Goal: Information Seeking & Learning: Learn about a topic

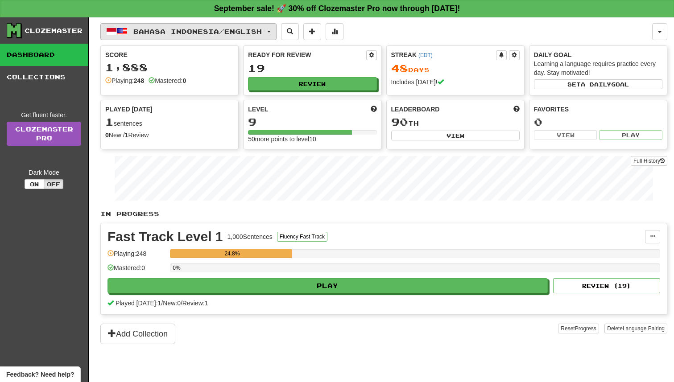
click at [172, 32] on span "Bahasa Indonesia / English" at bounding box center [197, 32] width 128 height 8
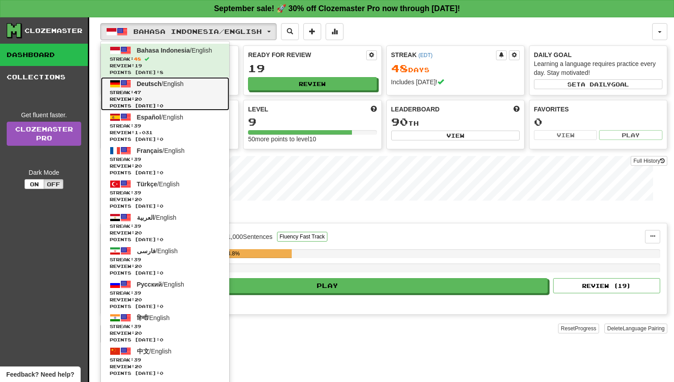
click at [184, 83] on span "Deutsch / English" at bounding box center [160, 83] width 47 height 7
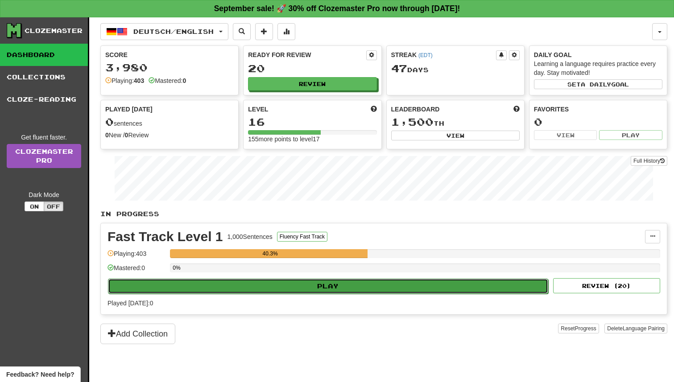
click at [325, 282] on button "Play" at bounding box center [328, 286] width 440 height 15
select select "**"
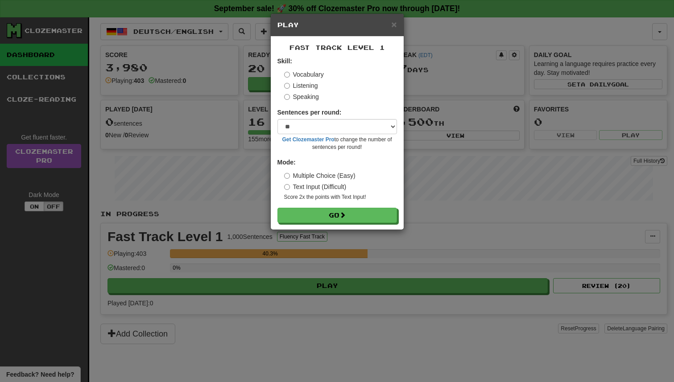
click at [341, 206] on form "Skill: Vocabulary Listening Speaking Sentences per round: * ** ** ** ** ** *** …" at bounding box center [337, 140] width 120 height 166
click at [337, 214] on button "Go" at bounding box center [338, 215] width 120 height 15
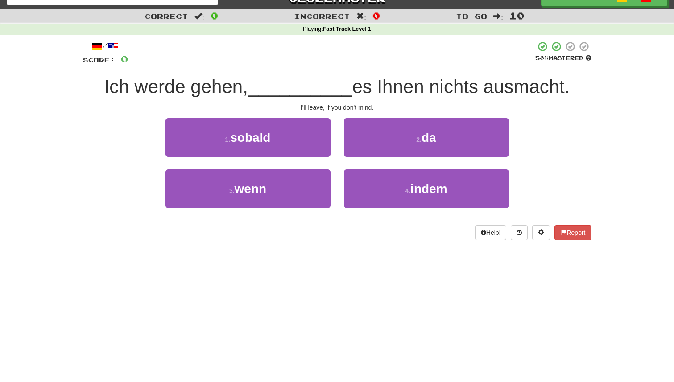
scroll to position [28, 0]
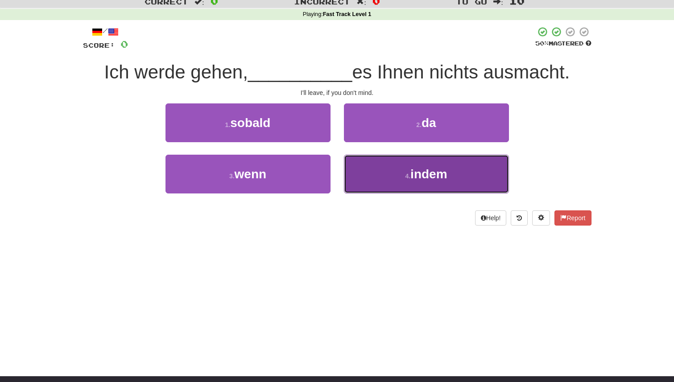
click at [373, 169] on button "4 . indem" at bounding box center [426, 174] width 165 height 39
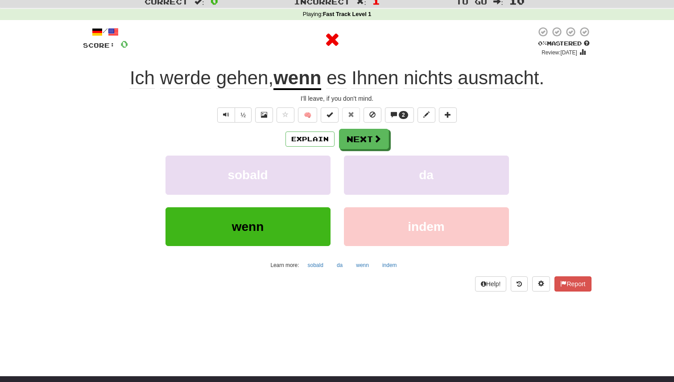
click at [305, 151] on div "Explain Next sobald da wenn indem Learn more: sobald da wenn indem" at bounding box center [337, 200] width 508 height 143
click at [307, 140] on button "Explain" at bounding box center [309, 139] width 49 height 15
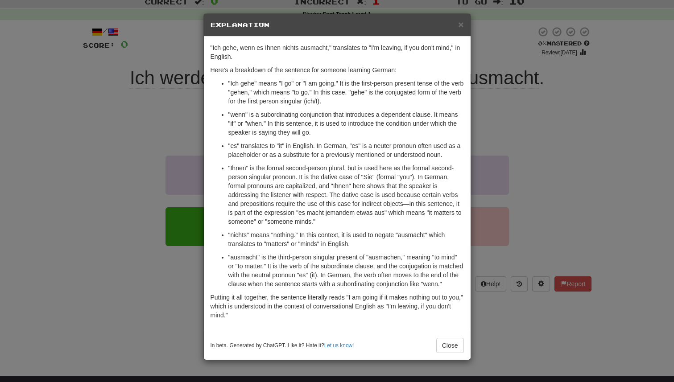
click at [196, 129] on div "× Explanation "Ich gehe, wenn es Ihnen nichts ausmacht," translates to "I'm lea…" at bounding box center [337, 191] width 674 height 382
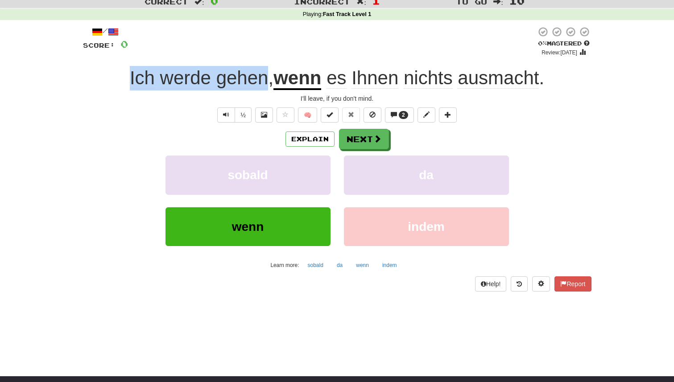
drag, startPoint x: 104, startPoint y: 62, endPoint x: 262, endPoint y: 79, distance: 158.4
click at [262, 79] on div "/ Score: 0 0 % Mastered Review: 2025-09-17 Ich werde gehen , wenn es Ihnen nich…" at bounding box center [337, 158] width 508 height 265
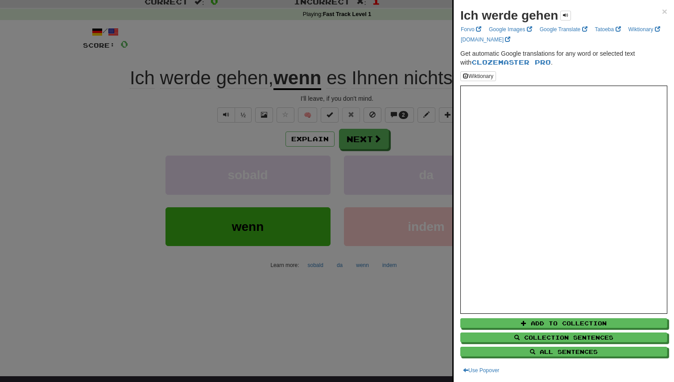
click at [127, 83] on div at bounding box center [337, 191] width 674 height 382
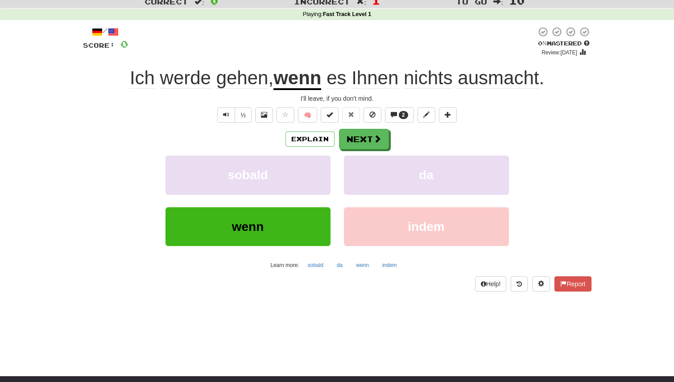
drag, startPoint x: 118, startPoint y: 79, endPoint x: 264, endPoint y: 87, distance: 146.1
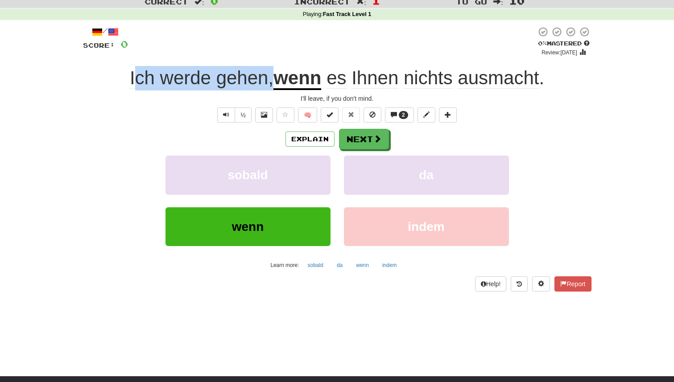
drag, startPoint x: 270, startPoint y: 84, endPoint x: 129, endPoint y: 76, distance: 141.2
click at [130, 76] on span "Ich werde gehen ," at bounding box center [202, 77] width 144 height 21
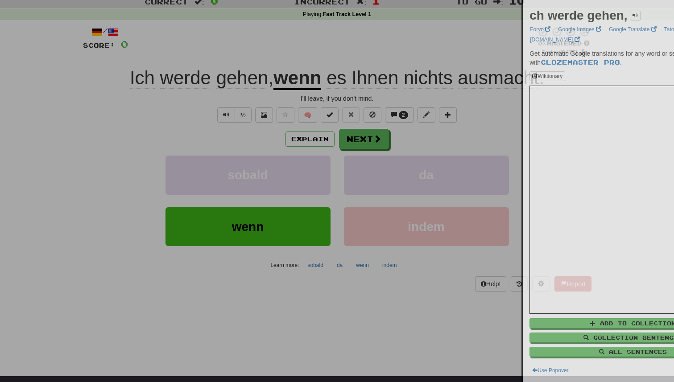
click at [129, 76] on div at bounding box center [337, 191] width 674 height 382
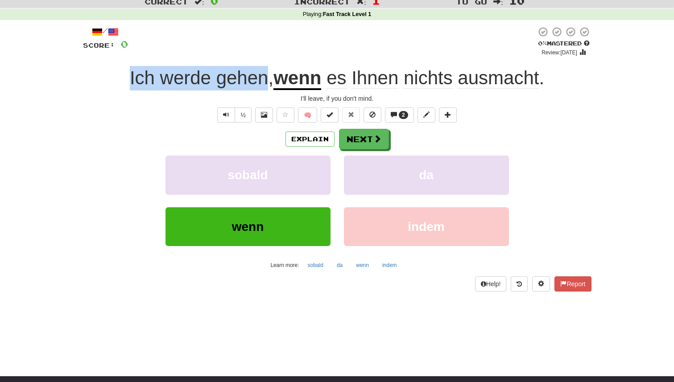
drag, startPoint x: 120, startPoint y: 79, endPoint x: 263, endPoint y: 76, distance: 142.7
click at [263, 76] on div "Ich werde gehen , wenn es Ihnen nichts ausmacht ." at bounding box center [337, 78] width 508 height 25
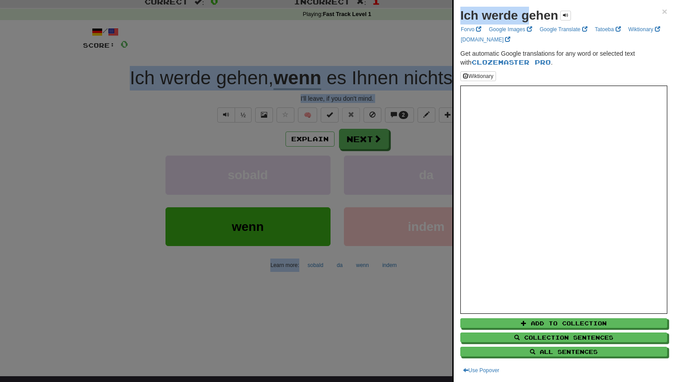
click at [531, 19] on strong "Ich werde gehen" at bounding box center [509, 15] width 98 height 14
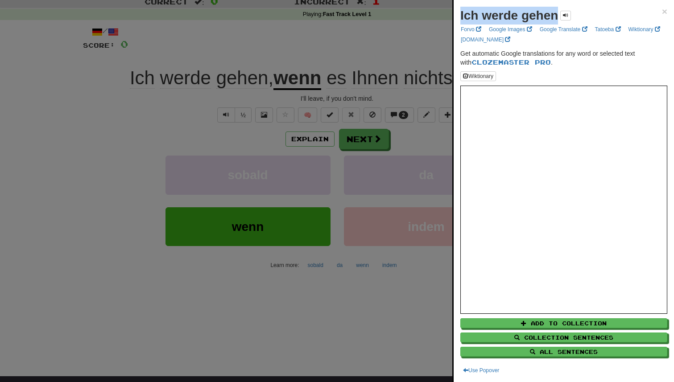
click at [531, 19] on strong "Ich werde gehen" at bounding box center [509, 15] width 98 height 14
drag, startPoint x: 523, startPoint y: 15, endPoint x: 665, endPoint y: 10, distance: 141.9
click at [665, 10] on span "×" at bounding box center [664, 11] width 5 height 10
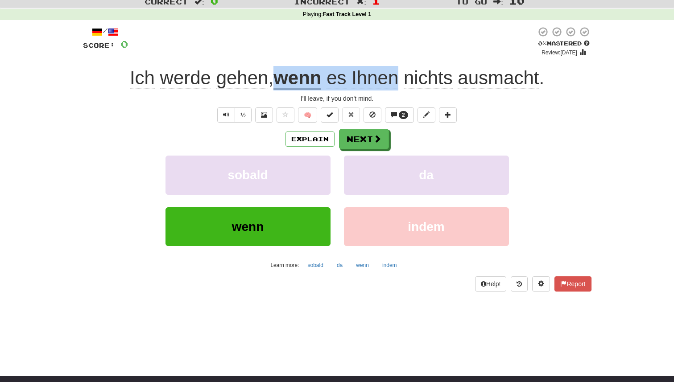
drag, startPoint x: 272, startPoint y: 82, endPoint x: 400, endPoint y: 75, distance: 128.6
click at [400, 75] on div "Ich werde gehen , wenn es Ihnen nichts ausmacht ." at bounding box center [337, 78] width 508 height 25
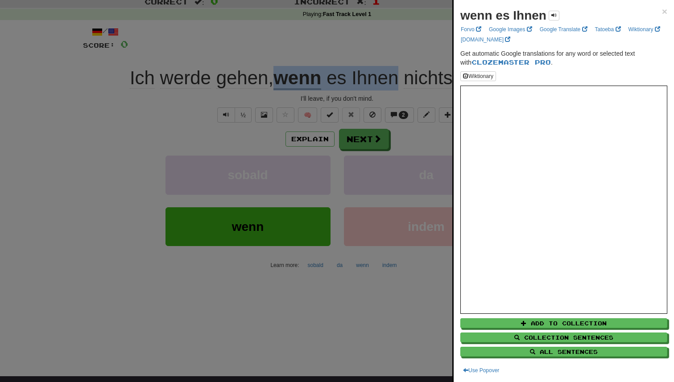
drag, startPoint x: 458, startPoint y: 19, endPoint x: 544, endPoint y: 15, distance: 85.8
click at [544, 15] on div "wenn es Ihnen × Forvo Google Images Google Translate Tatoeba Wiktionary dict.cc…" at bounding box center [564, 191] width 220 height 382
click at [546, 29] on link "Google Translate" at bounding box center [563, 30] width 53 height 10
click at [667, 15] on div "wenn es Ihnen × Forvo Google Images Google Translate Tatoeba Wiktionary dict.cc…" at bounding box center [564, 191] width 220 height 382
click at [663, 12] on span "×" at bounding box center [664, 11] width 5 height 10
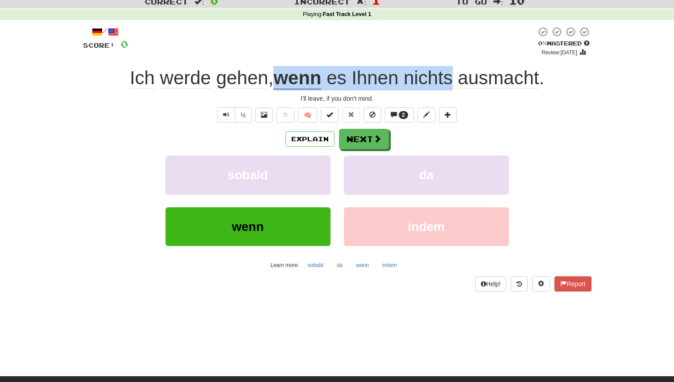
drag, startPoint x: 456, startPoint y: 79, endPoint x: 280, endPoint y: 76, distance: 176.2
click at [280, 76] on div "Ich werde gehen , wenn es Ihnen nichts ausmacht ." at bounding box center [337, 78] width 508 height 25
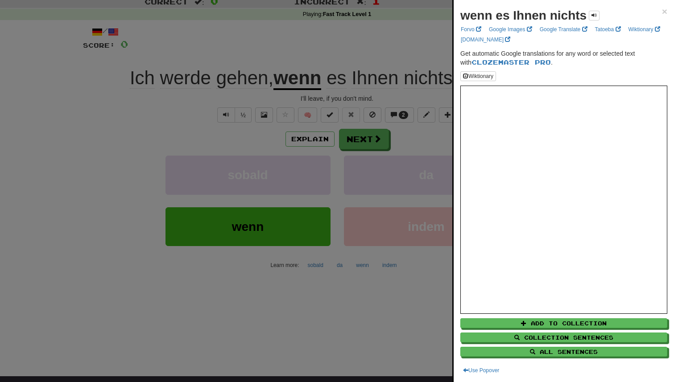
click at [497, 19] on strong "wenn es Ihnen nichts" at bounding box center [523, 15] width 126 height 14
click at [653, 8] on div "wenn es Ihnen nichts ×" at bounding box center [563, 16] width 207 height 18
click at [662, 11] on span "×" at bounding box center [664, 11] width 5 height 10
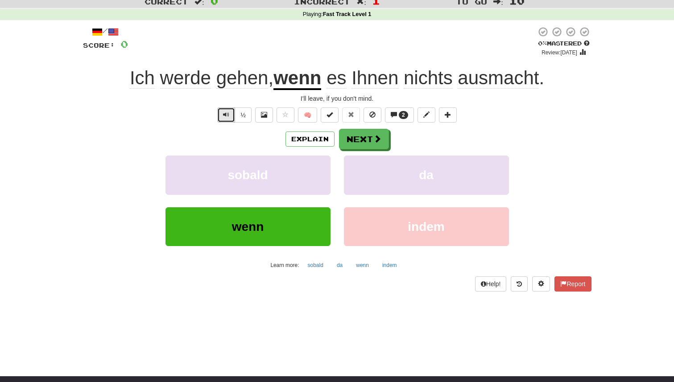
click at [222, 121] on button "Text-to-speech controls" at bounding box center [226, 114] width 18 height 15
drag, startPoint x: 270, startPoint y: 79, endPoint x: 323, endPoint y: 80, distance: 52.6
click at [323, 80] on div "Ich werde gehen , wenn es Ihnen nichts ausmacht ." at bounding box center [337, 78] width 508 height 25
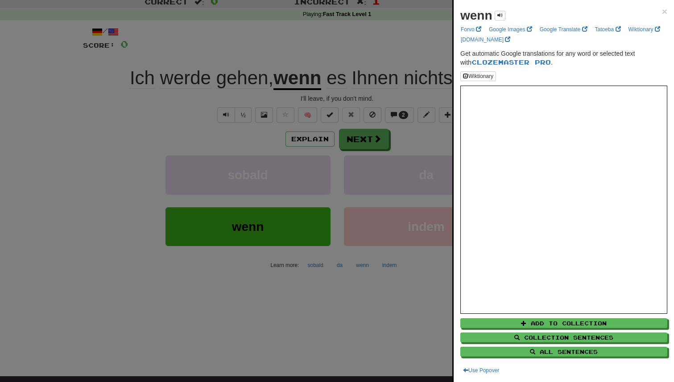
click at [477, 12] on strong "wenn" at bounding box center [476, 15] width 32 height 14
click at [663, 17] on div "wenn ×" at bounding box center [563, 16] width 207 height 18
click at [662, 11] on span "×" at bounding box center [664, 11] width 5 height 10
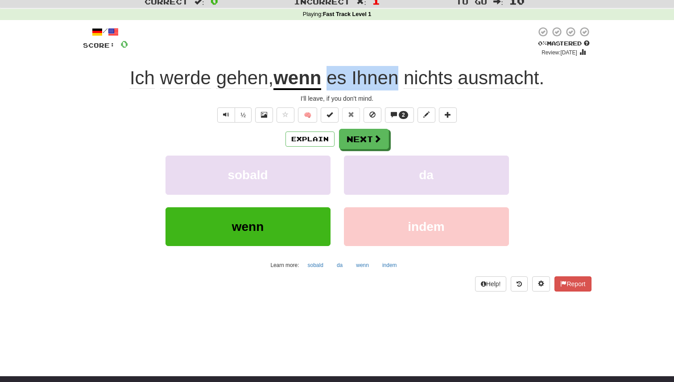
drag, startPoint x: 326, startPoint y: 80, endPoint x: 396, endPoint y: 81, distance: 69.6
click at [396, 81] on span "es Ihnen nichts ausmacht ." at bounding box center [432, 77] width 223 height 21
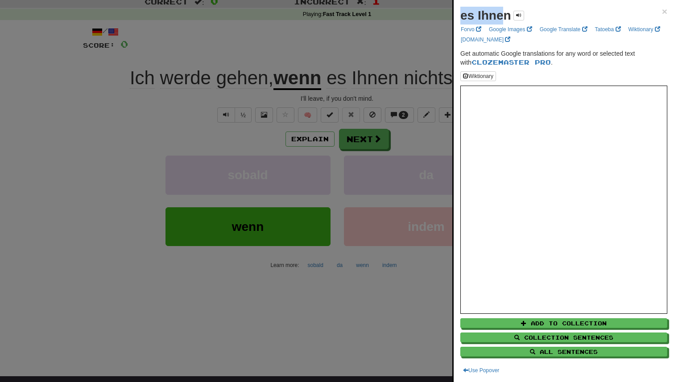
drag, startPoint x: 461, startPoint y: 16, endPoint x: 506, endPoint y: 17, distance: 45.0
click at [506, 17] on strong "es Ihnen" at bounding box center [485, 15] width 51 height 14
click at [496, 15] on strong "es Ihnen" at bounding box center [485, 15] width 51 height 14
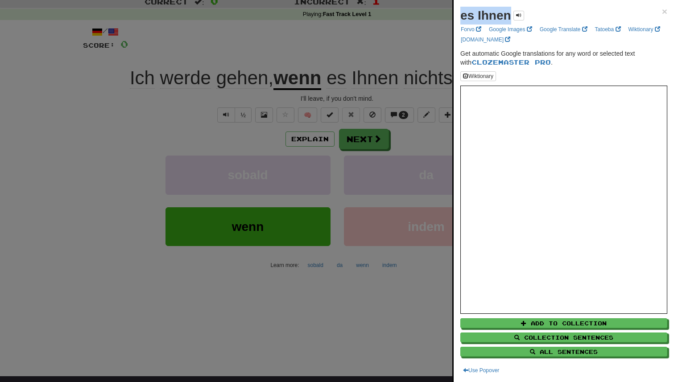
click at [660, 8] on div "es Ihnen ×" at bounding box center [563, 16] width 207 height 18
click at [664, 11] on span "×" at bounding box center [664, 11] width 5 height 10
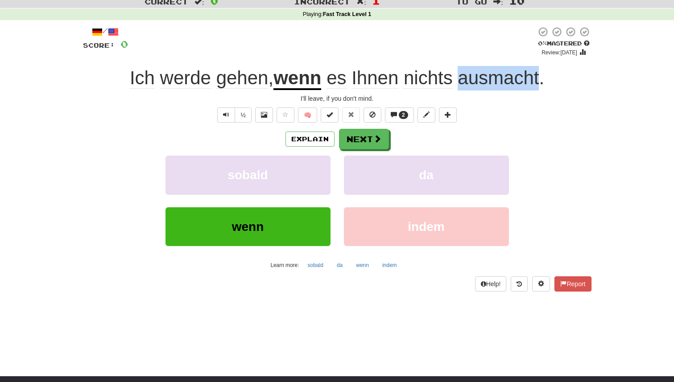
click at [505, 8] on div at bounding box center [337, 8] width 674 height 1
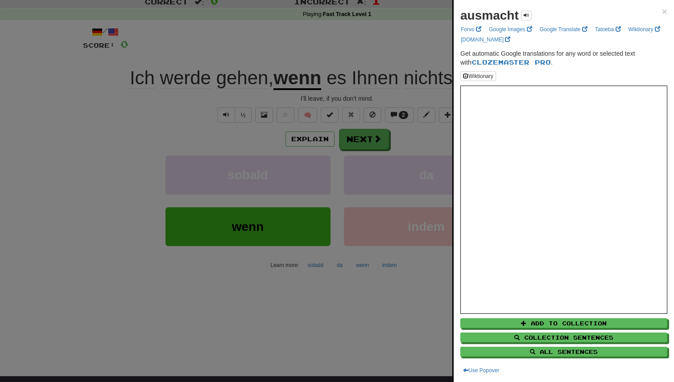
click at [442, 55] on div at bounding box center [337, 191] width 674 height 382
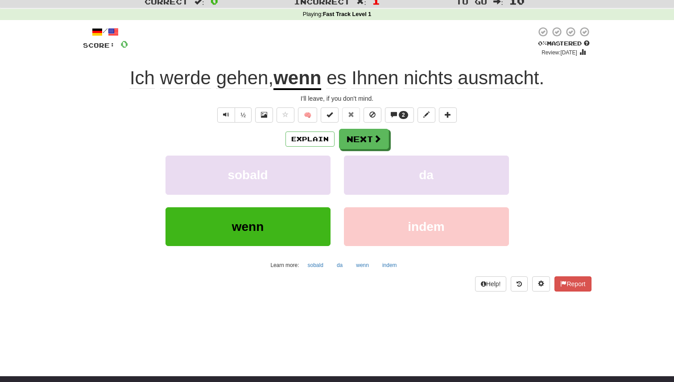
click at [337, 132] on div "Explain Next" at bounding box center [337, 139] width 508 height 21
click at [346, 136] on button "Next" at bounding box center [364, 139] width 50 height 21
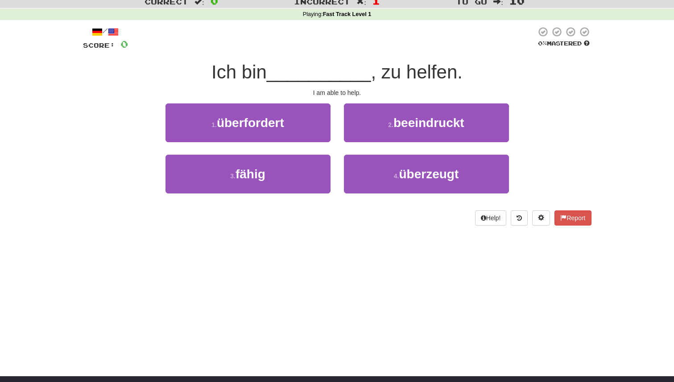
scroll to position [0, 0]
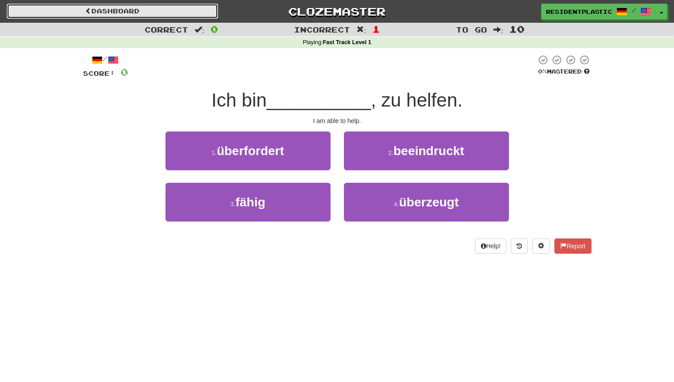
click at [164, 10] on link "Dashboard" at bounding box center [112, 11] width 211 height 15
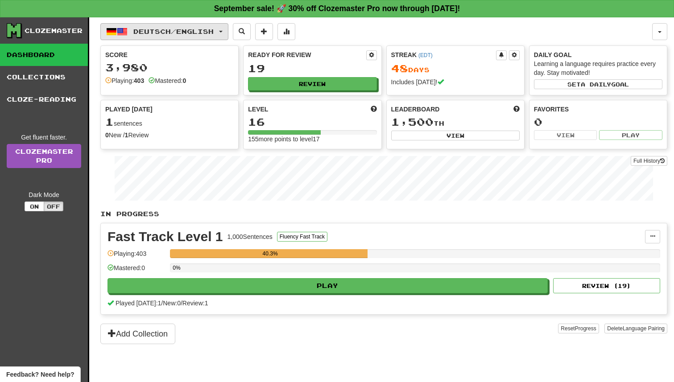
click at [164, 26] on button "Deutsch / English" at bounding box center [164, 31] width 128 height 17
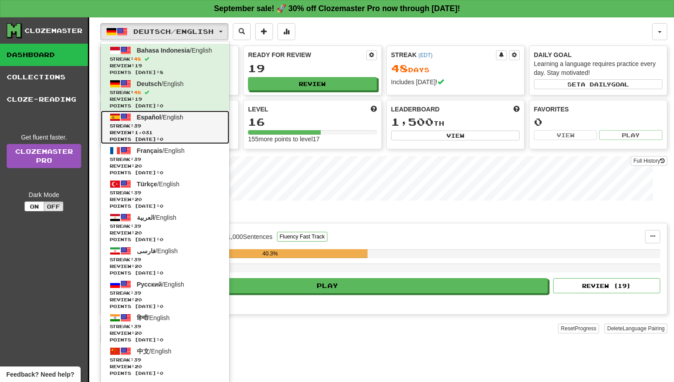
click at [172, 142] on span "Points today: 0" at bounding box center [165, 139] width 111 height 7
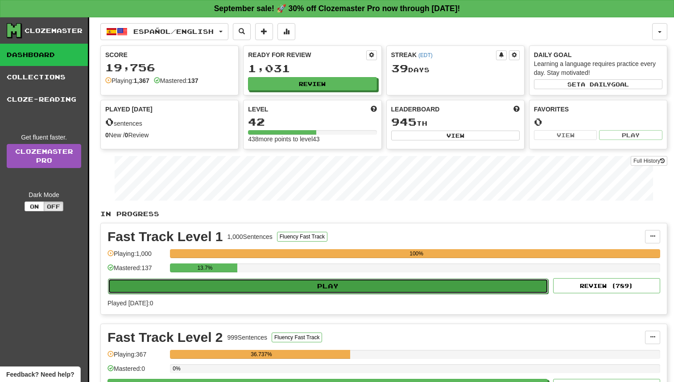
click at [299, 288] on button "Play" at bounding box center [328, 286] width 440 height 15
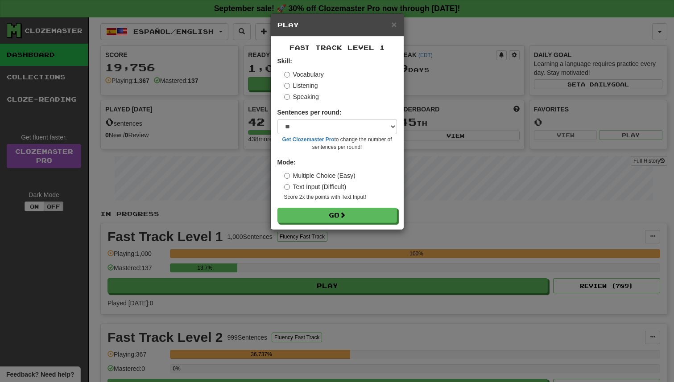
click at [412, 251] on div "× Play Fast Track Level 1 Skill: Vocabulary Listening Speaking Sentences per ro…" at bounding box center [337, 191] width 674 height 382
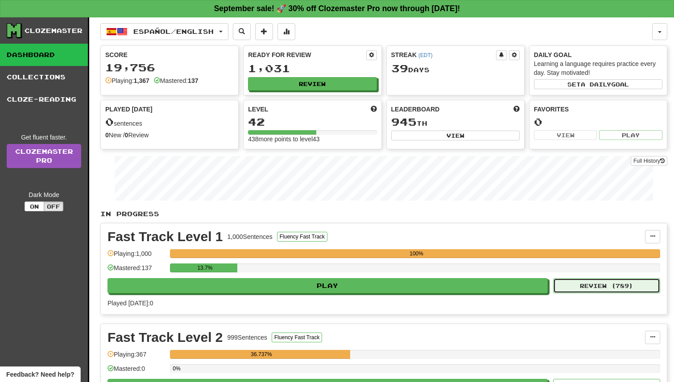
click at [587, 285] on button "Review ( 789 )" at bounding box center [606, 285] width 107 height 15
select select "**"
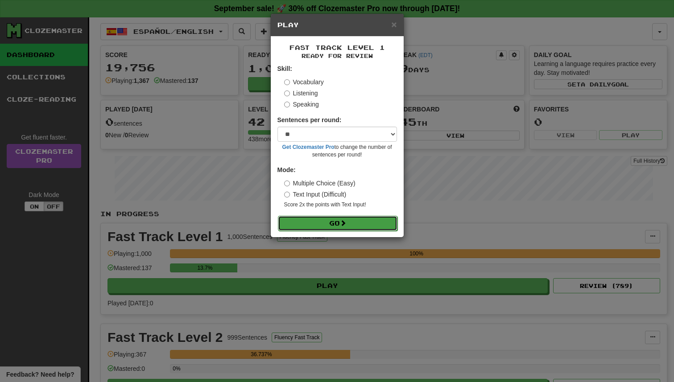
click at [355, 223] on button "Go" at bounding box center [338, 223] width 120 height 15
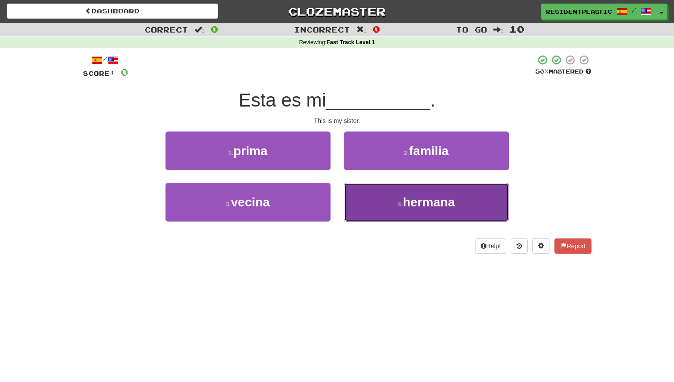
click at [406, 213] on button "4 . hermana" at bounding box center [426, 202] width 165 height 39
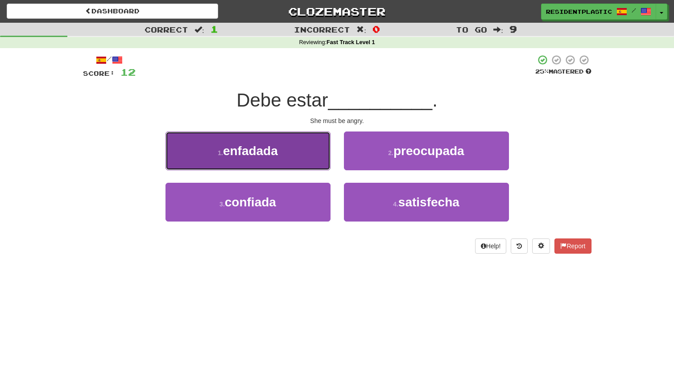
click at [303, 140] on button "1 . enfadada" at bounding box center [247, 151] width 165 height 39
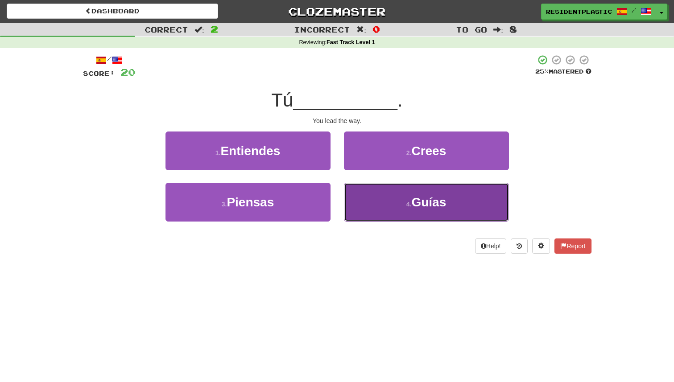
click at [369, 197] on button "4 . Guías" at bounding box center [426, 202] width 165 height 39
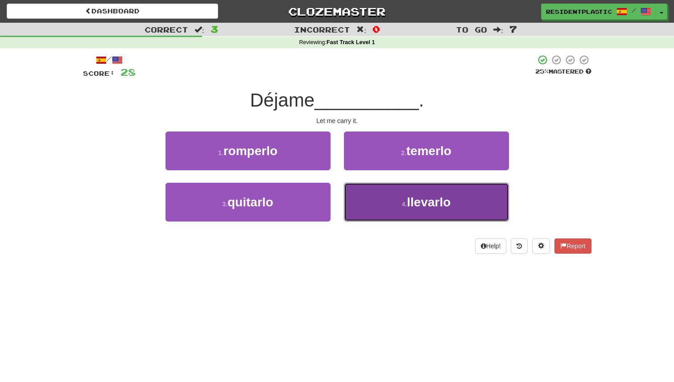
click at [348, 209] on button "4 . llevarlo" at bounding box center [426, 202] width 165 height 39
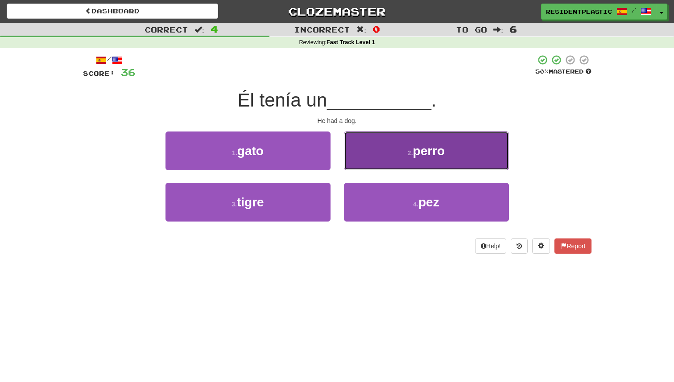
click at [386, 141] on button "2 . perro" at bounding box center [426, 151] width 165 height 39
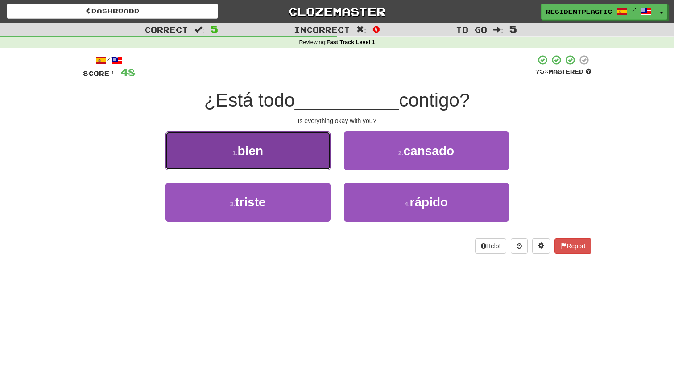
click at [300, 160] on button "1 . bien" at bounding box center [247, 151] width 165 height 39
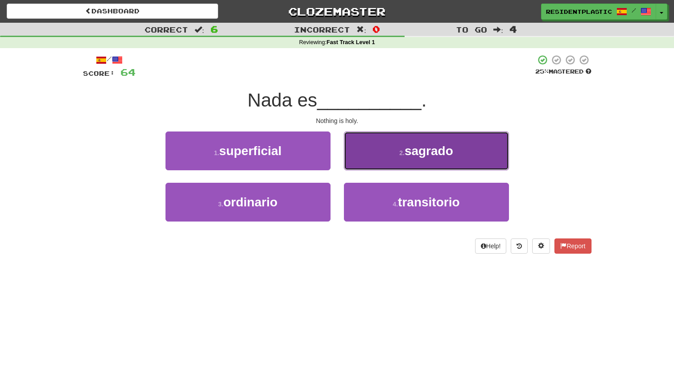
click at [364, 157] on button "2 . sagrado" at bounding box center [426, 151] width 165 height 39
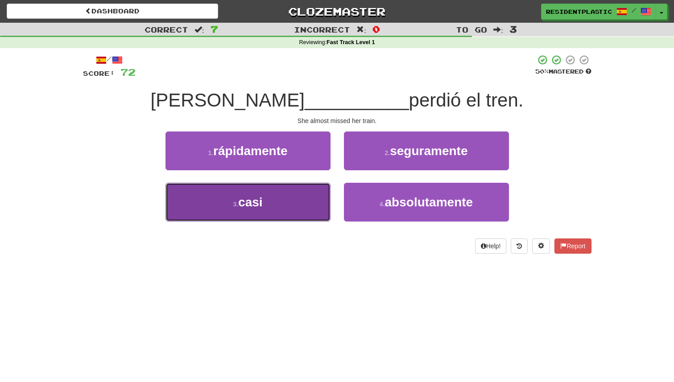
click at [313, 193] on button "3 . casi" at bounding box center [247, 202] width 165 height 39
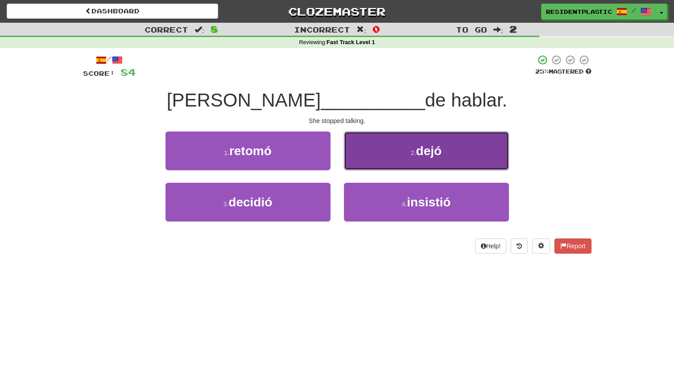
click at [389, 167] on button "2 . dejó" at bounding box center [426, 151] width 165 height 39
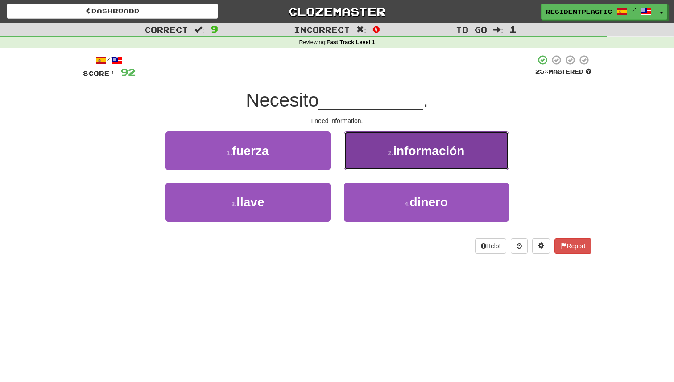
click at [359, 168] on button "2 . información" at bounding box center [426, 151] width 165 height 39
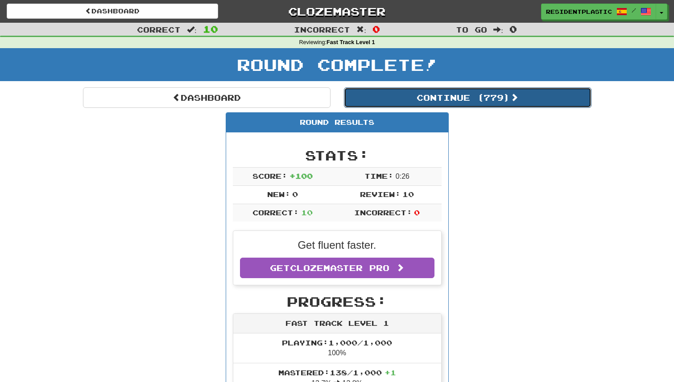
click at [389, 96] on button "Continue ( 779 )" at bounding box center [468, 97] width 248 height 21
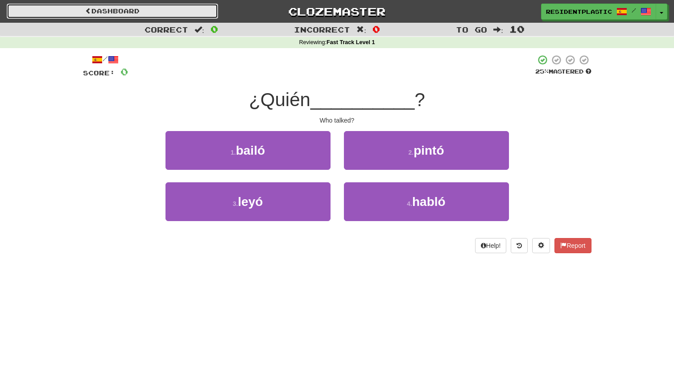
click at [175, 18] on link "Dashboard" at bounding box center [112, 11] width 211 height 15
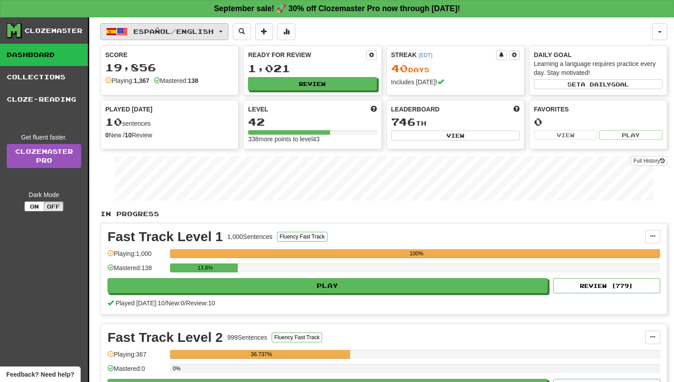
click at [210, 25] on button "Español / English" at bounding box center [164, 31] width 128 height 17
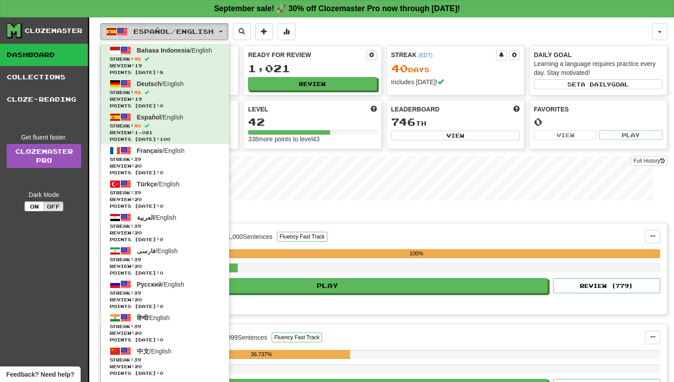
click at [210, 25] on button "Español / English" at bounding box center [164, 31] width 128 height 17
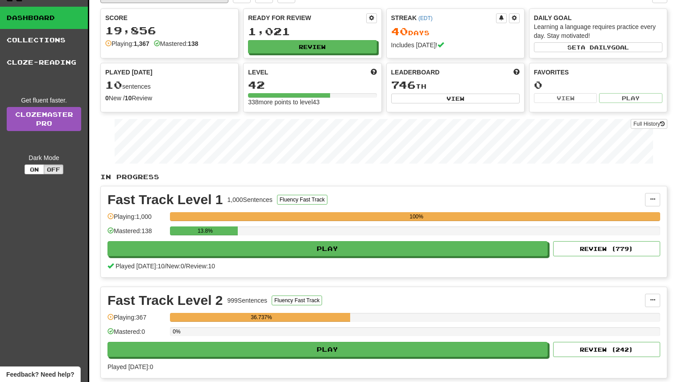
scroll to position [119, 0]
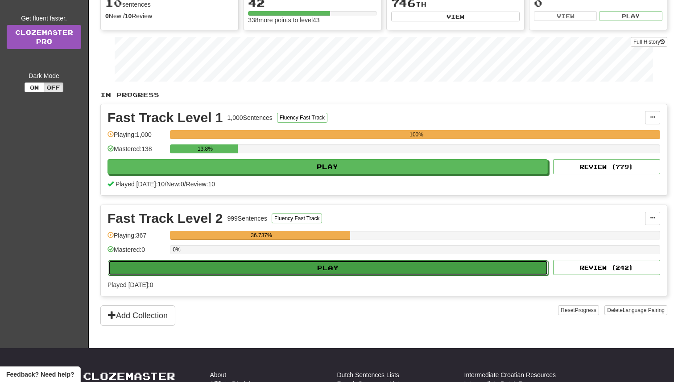
click at [514, 269] on button "Play" at bounding box center [328, 267] width 440 height 15
select select "**"
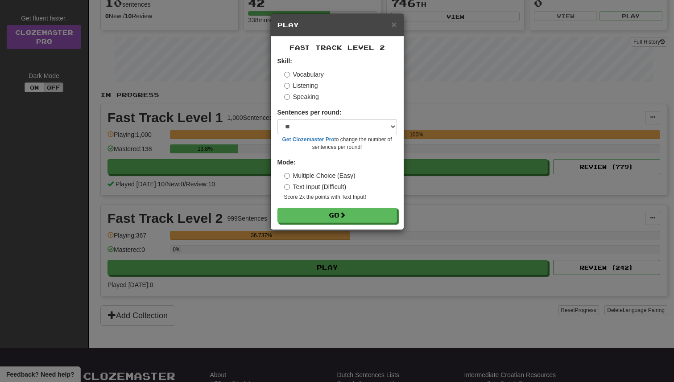
click at [381, 224] on div "Fast Track Level 2 Skill: Vocabulary Listening Speaking Sentences per round: * …" at bounding box center [337, 133] width 133 height 193
click at [382, 217] on button "Go" at bounding box center [338, 215] width 120 height 15
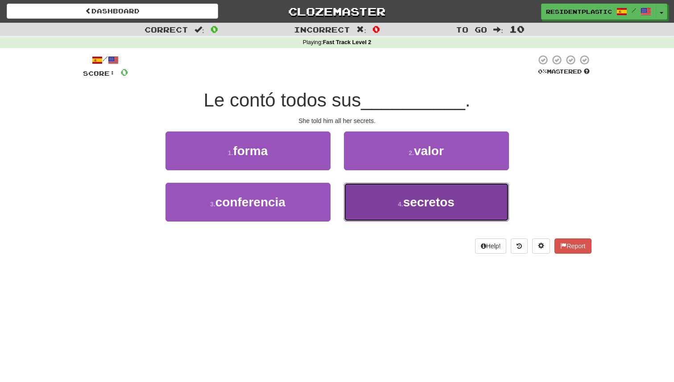
click at [375, 204] on button "4 . secretos" at bounding box center [426, 202] width 165 height 39
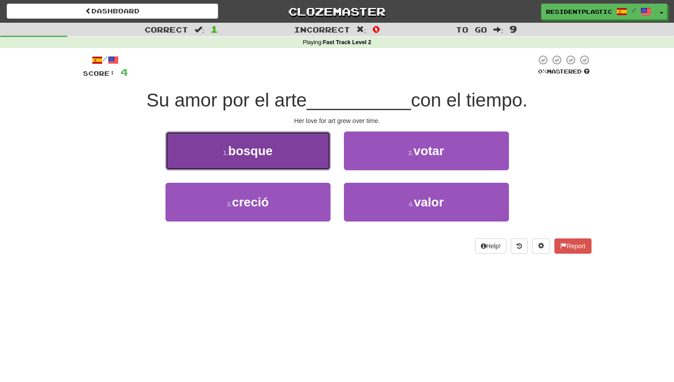
click at [319, 169] on button "1 . bosque" at bounding box center [247, 151] width 165 height 39
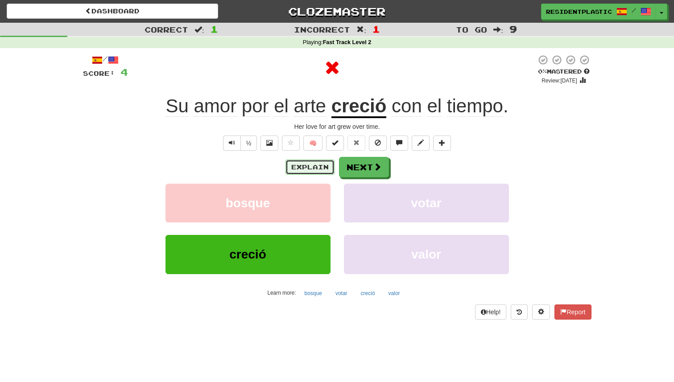
click at [326, 163] on button "Explain" at bounding box center [309, 167] width 49 height 15
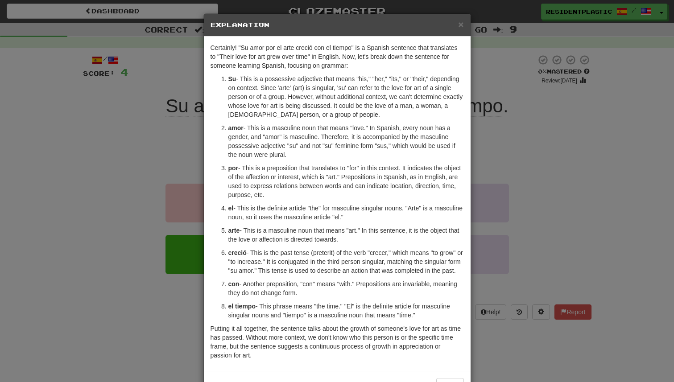
click at [491, 175] on div "× Explanation Certainly! "Su amor por el arte creció con el tiempo" is a Spanis…" at bounding box center [337, 191] width 674 height 382
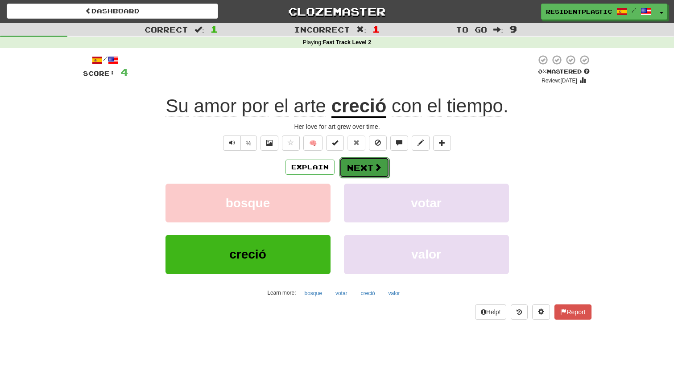
click at [372, 163] on button "Next" at bounding box center [364, 167] width 50 height 21
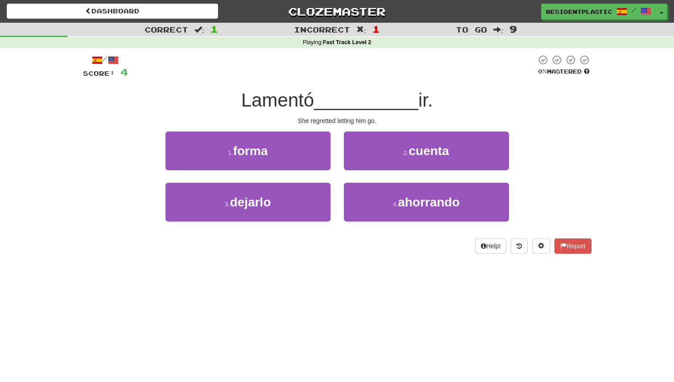
click at [648, 176] on div "Correct : 1 Incorrect : 1 To go : 9 Playing : Fast Track Level 2 / Score: 4 0 %…" at bounding box center [337, 145] width 674 height 244
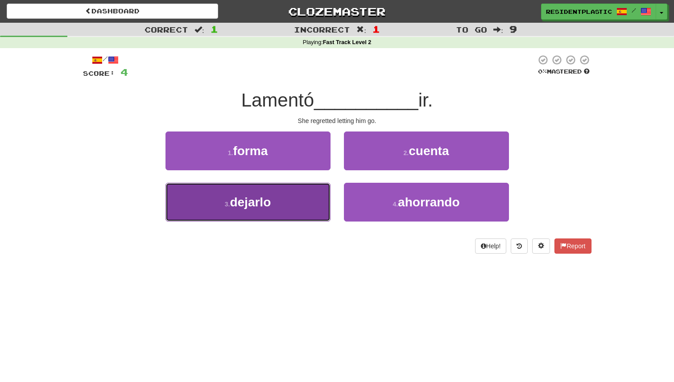
click at [317, 195] on button "3 . dejarlo" at bounding box center [247, 202] width 165 height 39
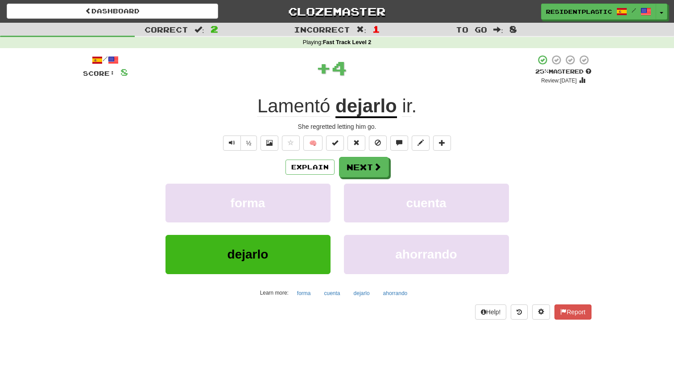
click at [354, 156] on div "/ Score: 8 + 4 25 % Mastered Review: 2025-09-18 Lamentó dejarlo ir . She regret…" at bounding box center [337, 186] width 508 height 265
click at [350, 167] on button "Next" at bounding box center [364, 167] width 50 height 21
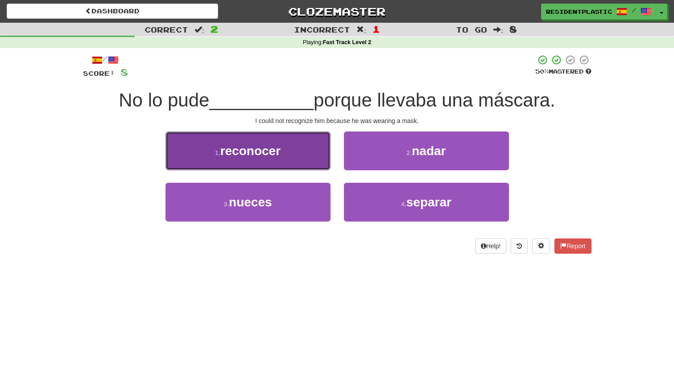
click at [320, 151] on button "1 . reconocer" at bounding box center [247, 151] width 165 height 39
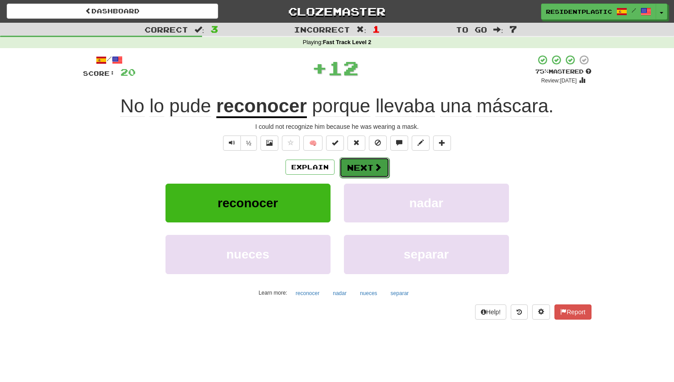
click at [351, 159] on button "Next" at bounding box center [364, 167] width 50 height 21
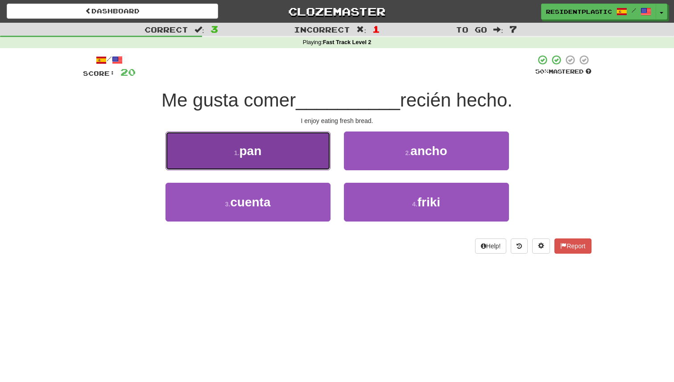
click at [317, 151] on button "1 . pan" at bounding box center [247, 151] width 165 height 39
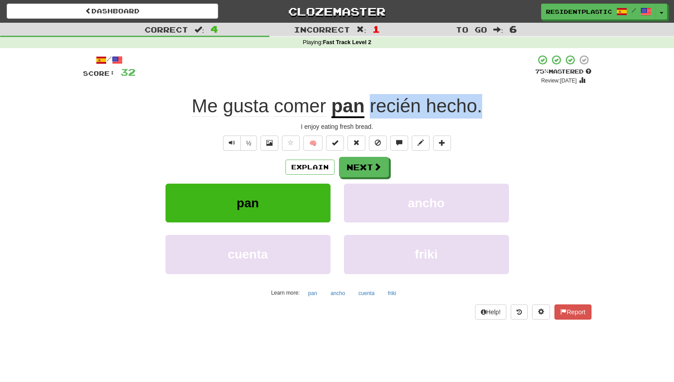
drag, startPoint x: 369, startPoint y: 114, endPoint x: 505, endPoint y: 113, distance: 136.0
click at [505, 113] on div "Me gusta comer pan recién hecho ." at bounding box center [337, 106] width 508 height 25
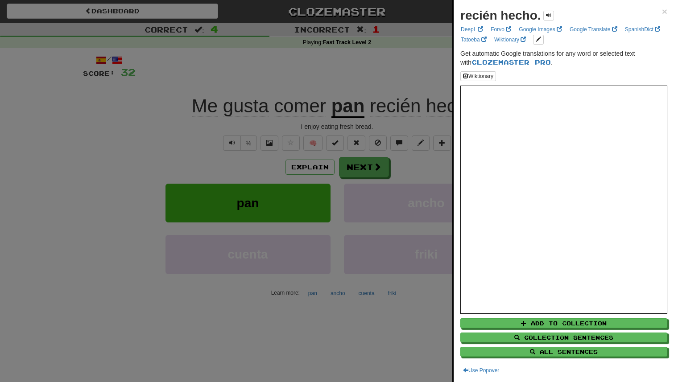
click at [516, 12] on strong "recién hecho." at bounding box center [500, 15] width 81 height 14
click at [538, 35] on button "edit links" at bounding box center [538, 40] width 11 height 10
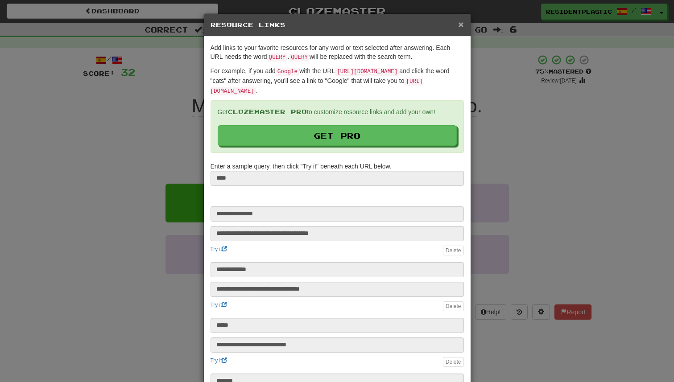
click at [460, 19] on span "×" at bounding box center [460, 24] width 5 height 10
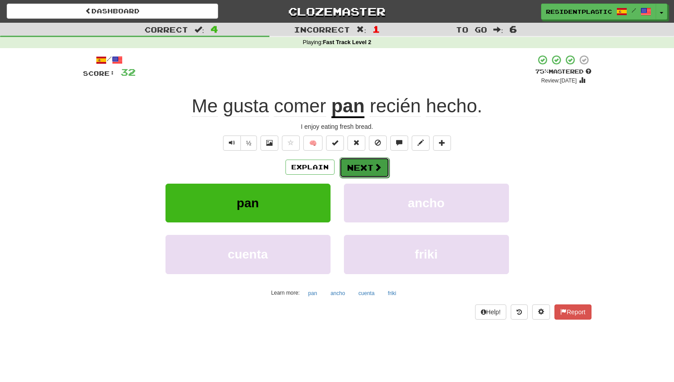
click at [371, 167] on button "Next" at bounding box center [364, 167] width 50 height 21
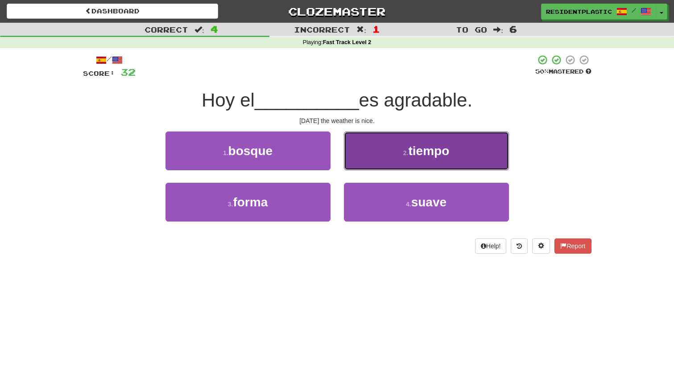
click at [358, 167] on button "2 . tiempo" at bounding box center [426, 151] width 165 height 39
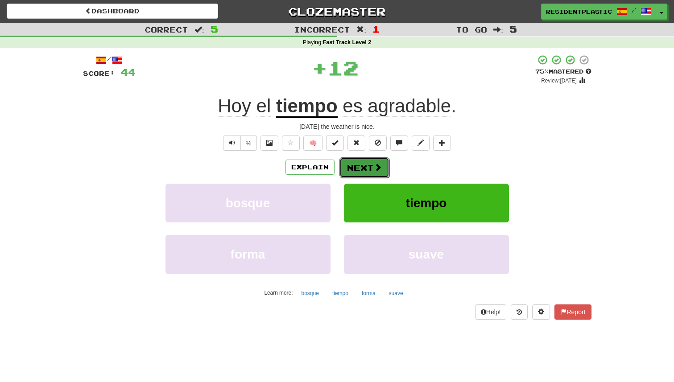
click at [359, 164] on button "Next" at bounding box center [364, 167] width 50 height 21
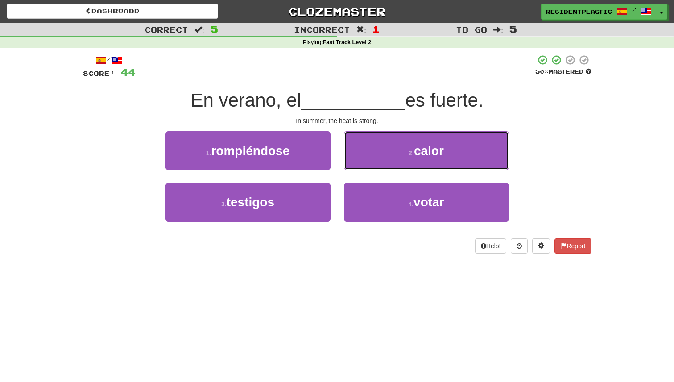
click at [359, 164] on button "2 . calor" at bounding box center [426, 151] width 165 height 39
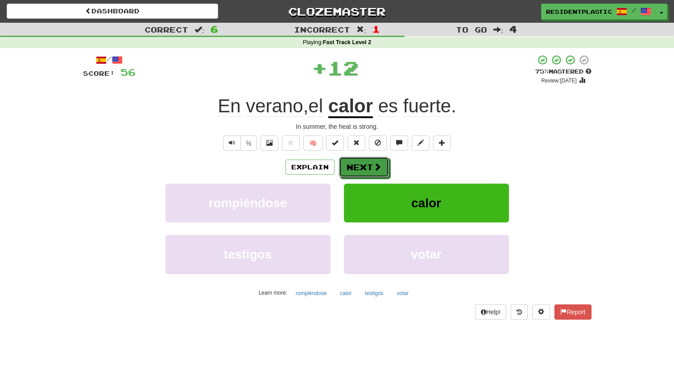
click at [359, 164] on button "Next" at bounding box center [364, 167] width 50 height 21
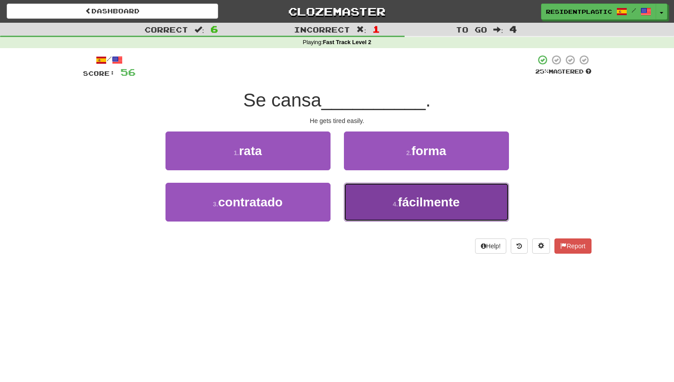
click at [371, 201] on button "4 . fácilmente" at bounding box center [426, 202] width 165 height 39
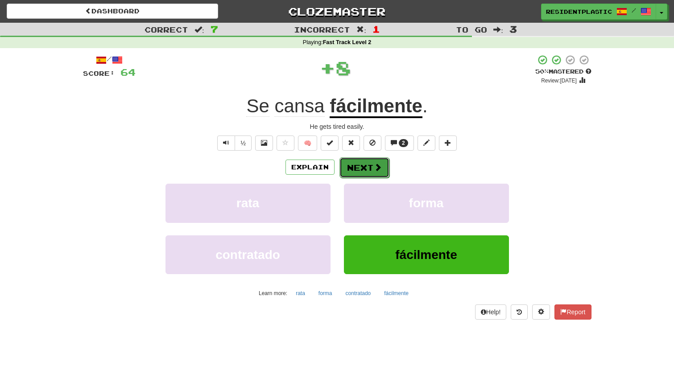
click at [363, 168] on button "Next" at bounding box center [364, 167] width 50 height 21
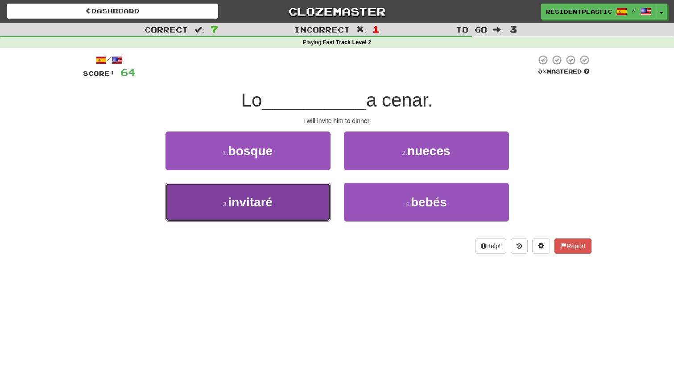
click at [314, 192] on button "3 . invitaré" at bounding box center [247, 202] width 165 height 39
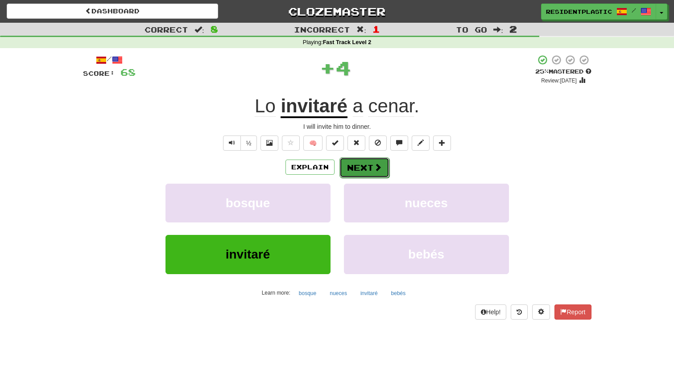
click at [361, 167] on button "Next" at bounding box center [364, 167] width 50 height 21
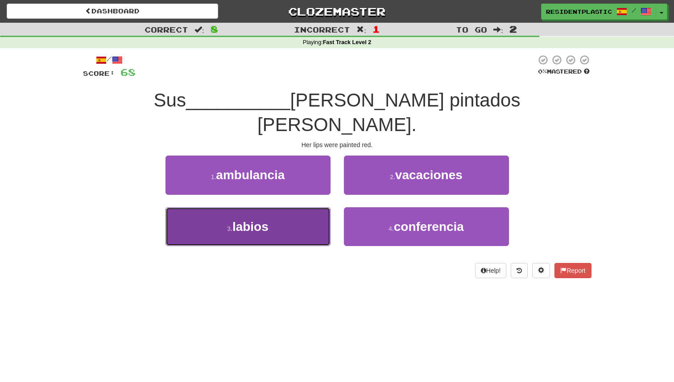
click at [313, 207] on button "3 . labios" at bounding box center [247, 226] width 165 height 39
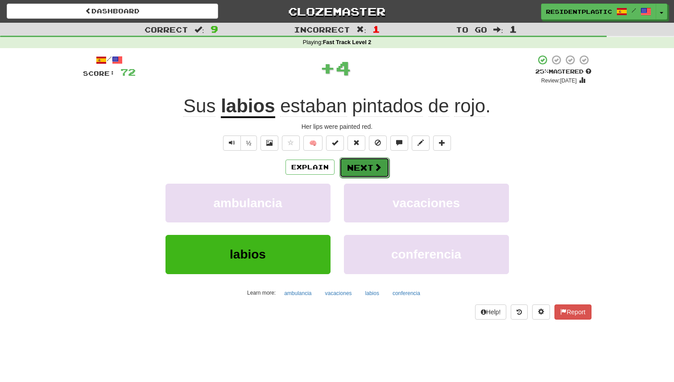
click at [370, 165] on button "Next" at bounding box center [364, 167] width 50 height 21
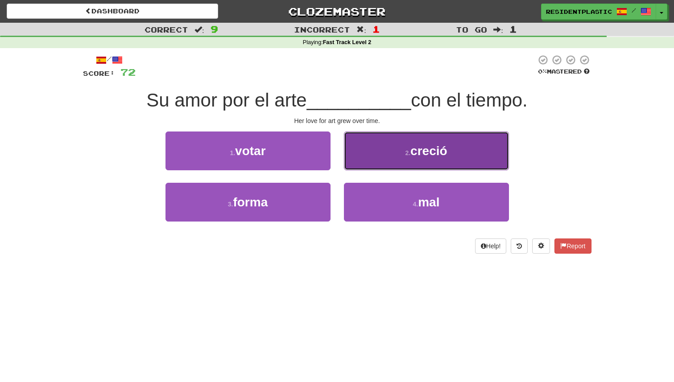
click at [356, 154] on button "2 . creció" at bounding box center [426, 151] width 165 height 39
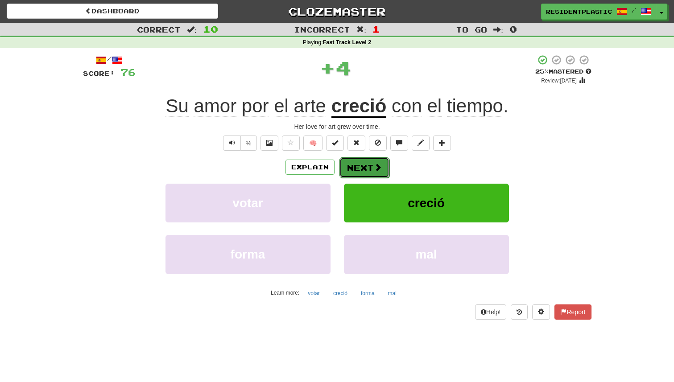
click at [356, 164] on button "Next" at bounding box center [364, 167] width 50 height 21
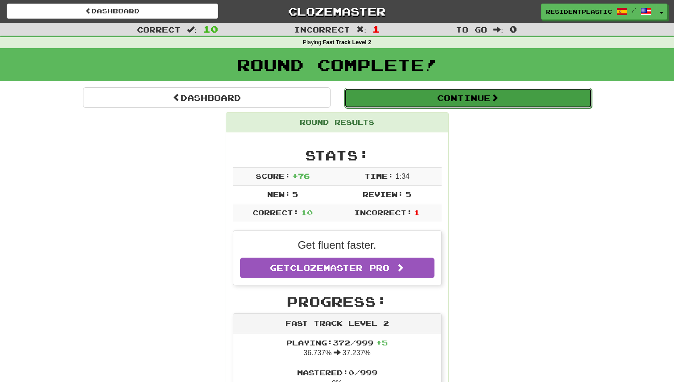
click at [368, 107] on button "Continue" at bounding box center [468, 98] width 248 height 21
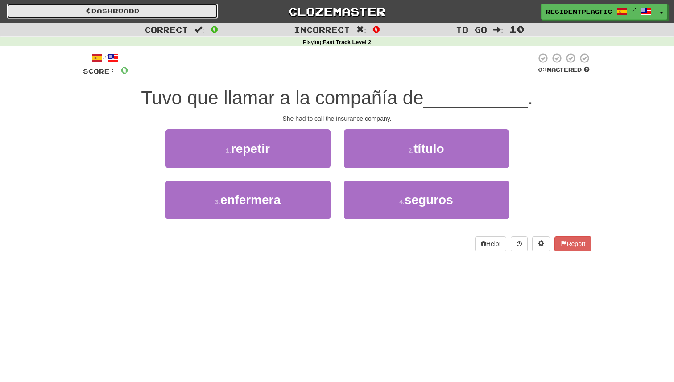
click at [173, 17] on link "Dashboard" at bounding box center [112, 11] width 211 height 15
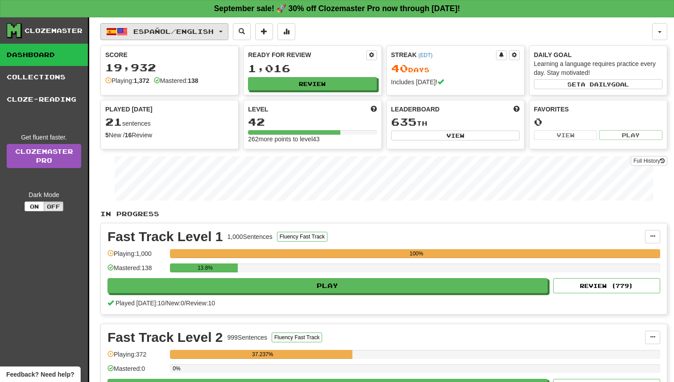
click at [171, 28] on span "Español / English" at bounding box center [173, 32] width 80 height 8
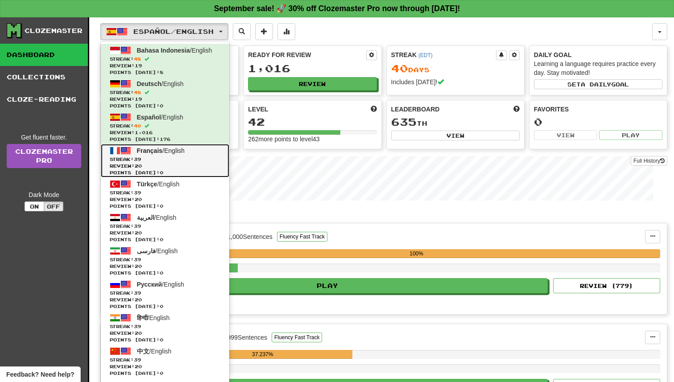
click at [174, 154] on link "Français / English Streak: 39 Review: 20 Points today: 0" at bounding box center [165, 160] width 128 height 33
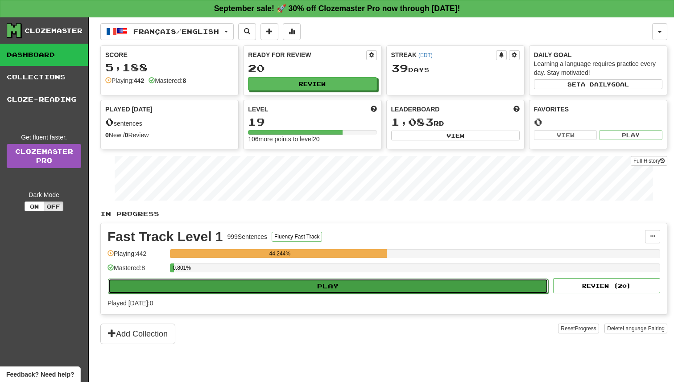
click at [308, 287] on button "Play" at bounding box center [328, 286] width 440 height 15
select select "**"
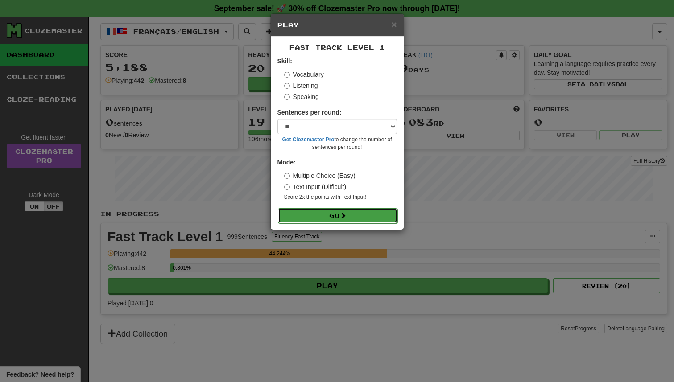
click at [333, 209] on button "Go" at bounding box center [338, 215] width 120 height 15
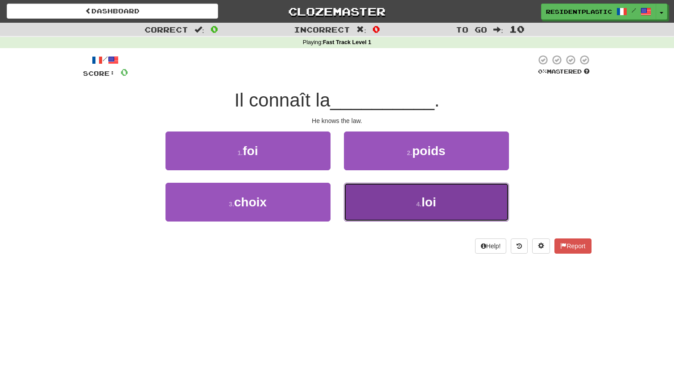
click at [355, 203] on button "4 . loi" at bounding box center [426, 202] width 165 height 39
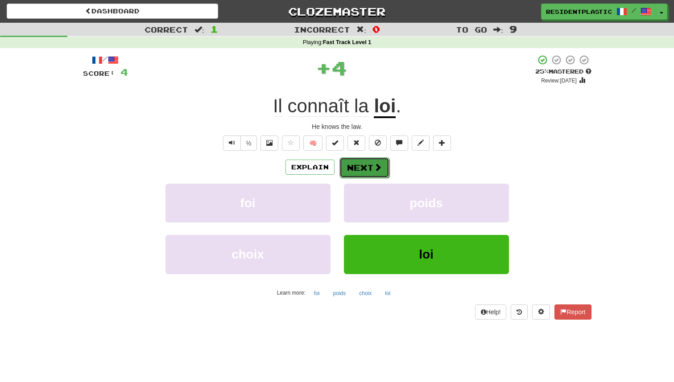
click at [356, 165] on button "Next" at bounding box center [364, 167] width 50 height 21
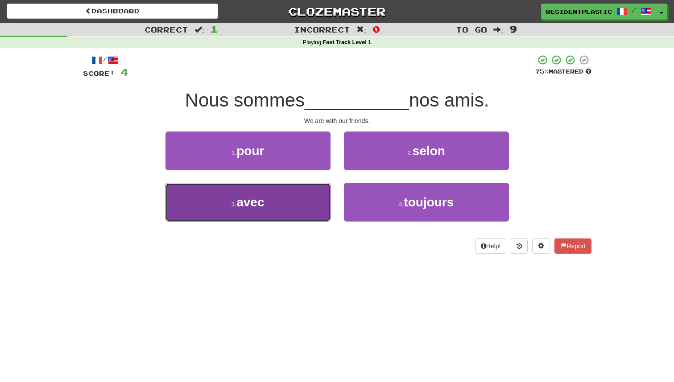
click at [314, 195] on button "3 . avec" at bounding box center [247, 202] width 165 height 39
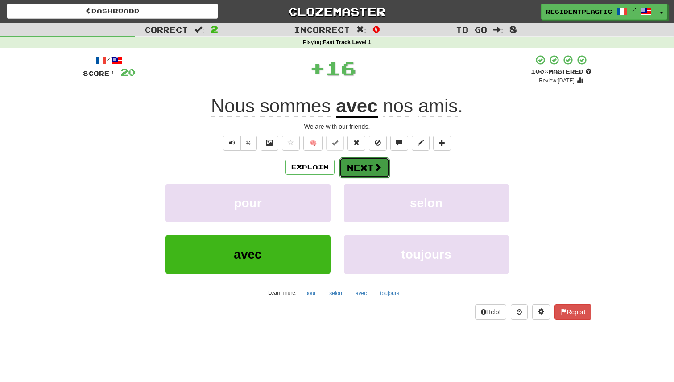
click at [354, 169] on button "Next" at bounding box center [364, 167] width 50 height 21
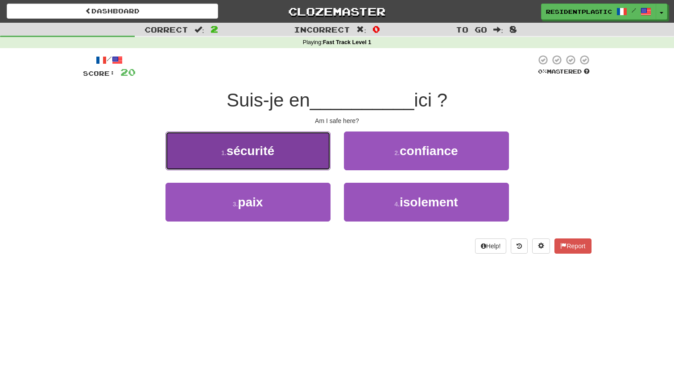
click at [310, 157] on button "1 . sécurité" at bounding box center [247, 151] width 165 height 39
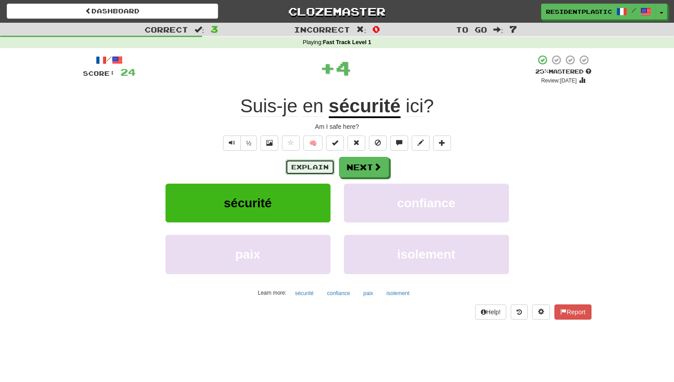
click at [318, 165] on button "Explain" at bounding box center [309, 167] width 49 height 15
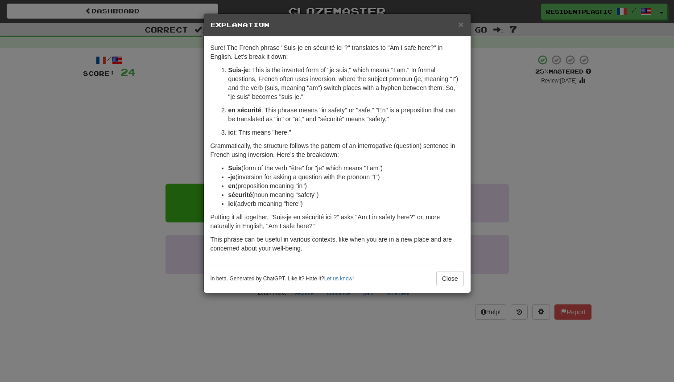
click at [496, 112] on div "× Explanation Sure! The French phrase "Suis-je en sécurité ici ?" translates to…" at bounding box center [337, 191] width 674 height 382
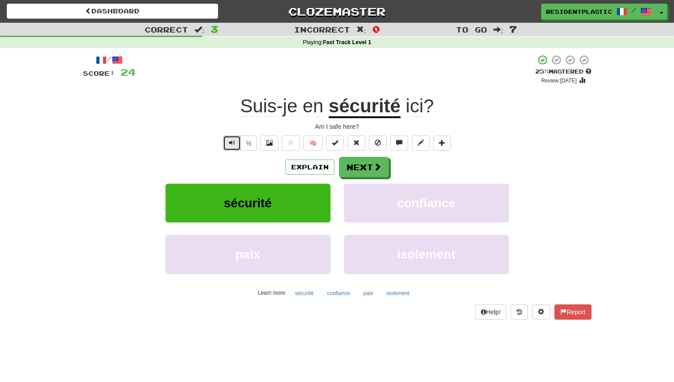
click at [229, 147] on button "Text-to-speech controls" at bounding box center [232, 143] width 18 height 15
click at [358, 161] on button "Next" at bounding box center [364, 167] width 50 height 21
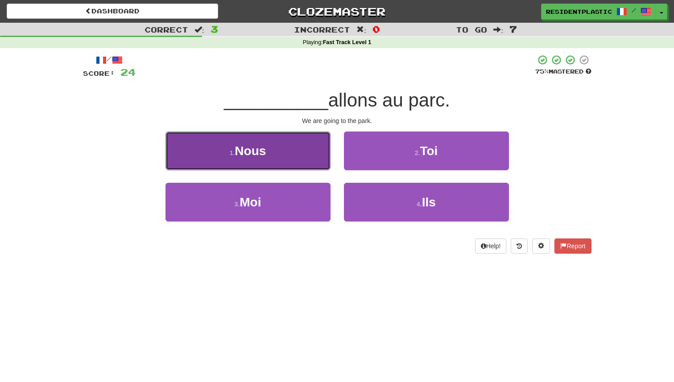
click at [306, 156] on button "1 . Nous" at bounding box center [247, 151] width 165 height 39
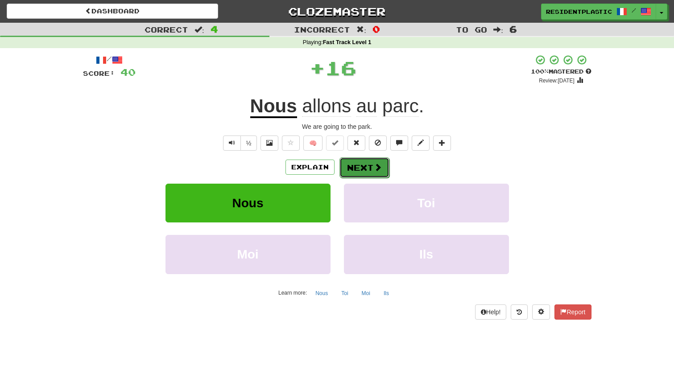
click at [356, 164] on button "Next" at bounding box center [364, 167] width 50 height 21
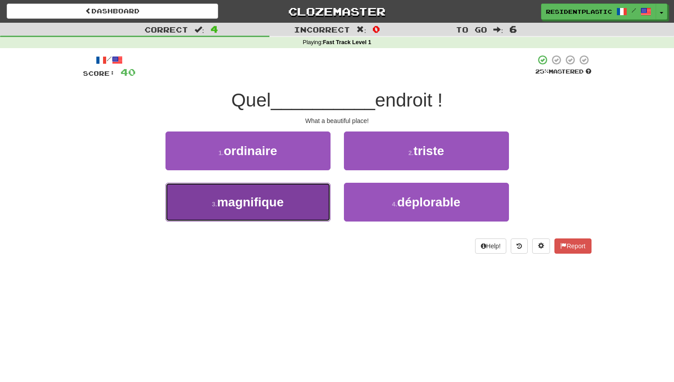
click at [312, 196] on button "3 . magnifique" at bounding box center [247, 202] width 165 height 39
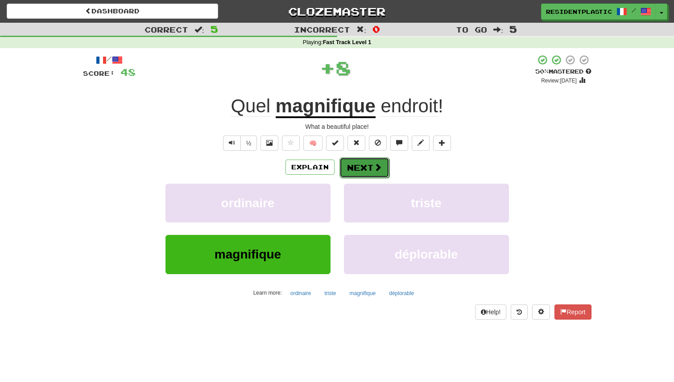
click at [364, 173] on button "Next" at bounding box center [364, 167] width 50 height 21
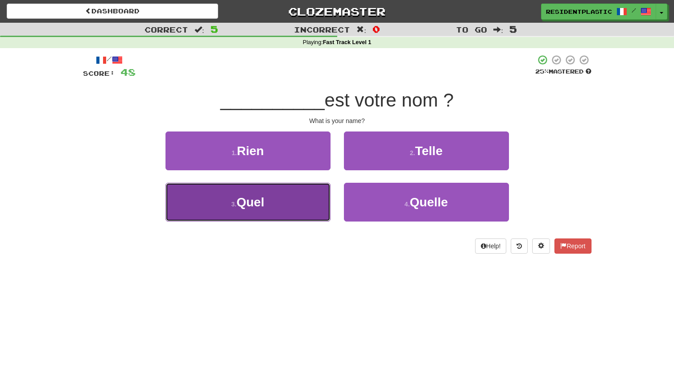
click at [317, 192] on button "3 . Quel" at bounding box center [247, 202] width 165 height 39
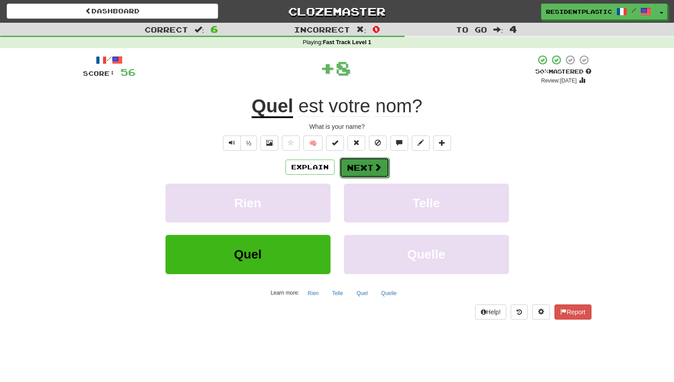
click at [358, 164] on button "Next" at bounding box center [364, 167] width 50 height 21
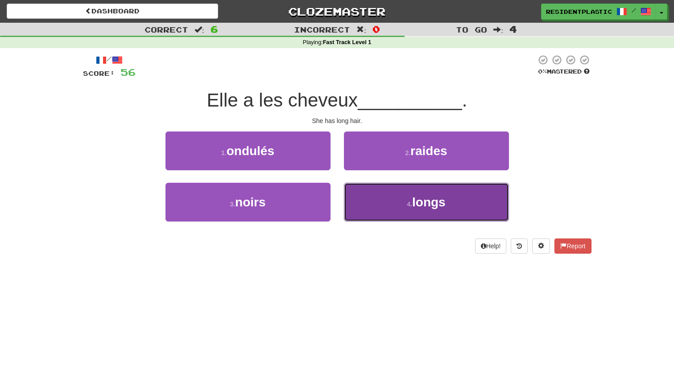
click at [357, 186] on button "4 . longs" at bounding box center [426, 202] width 165 height 39
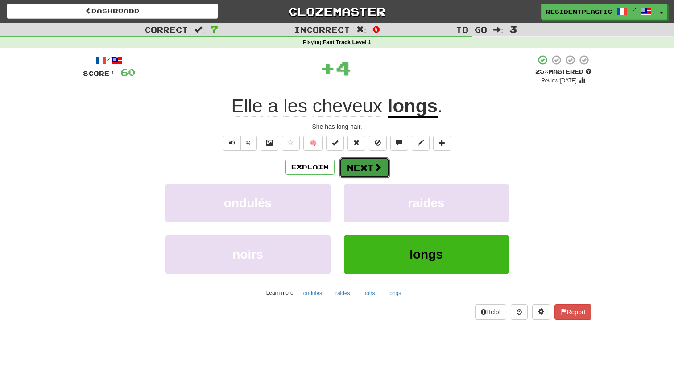
click at [356, 173] on button "Next" at bounding box center [364, 167] width 50 height 21
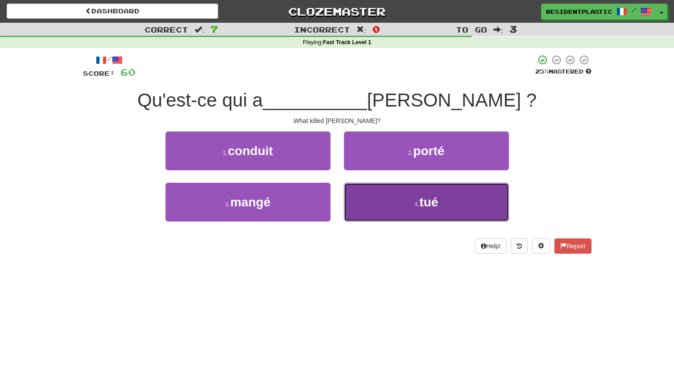
click at [358, 206] on button "4 . tué" at bounding box center [426, 202] width 165 height 39
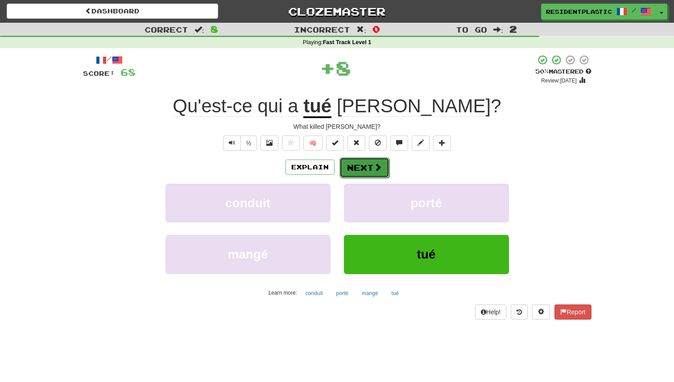
click at [355, 171] on button "Next" at bounding box center [364, 167] width 50 height 21
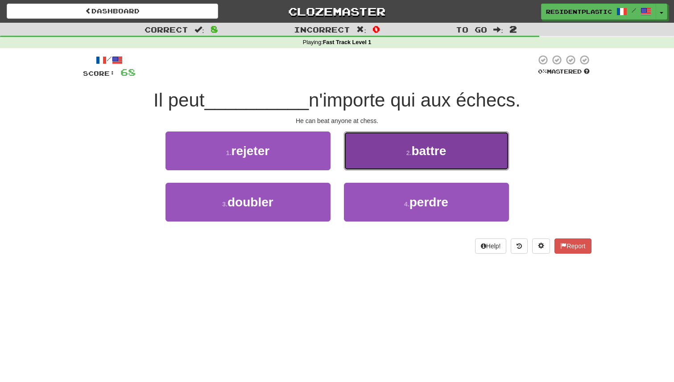
click at [366, 163] on button "2 . battre" at bounding box center [426, 151] width 165 height 39
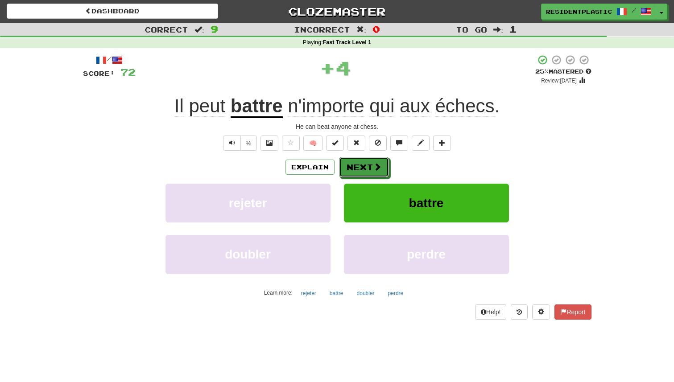
click at [366, 163] on button "Next" at bounding box center [364, 167] width 50 height 21
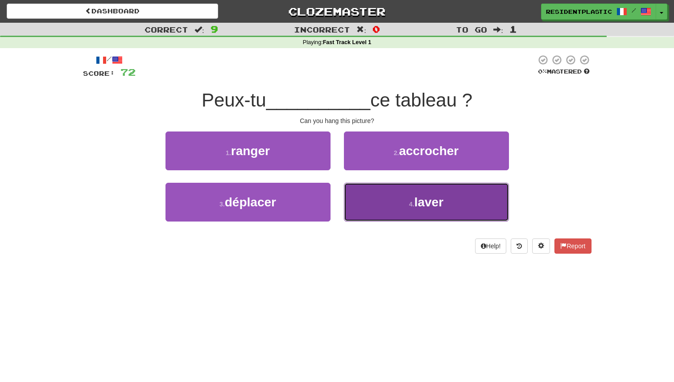
click at [363, 203] on button "4 . laver" at bounding box center [426, 202] width 165 height 39
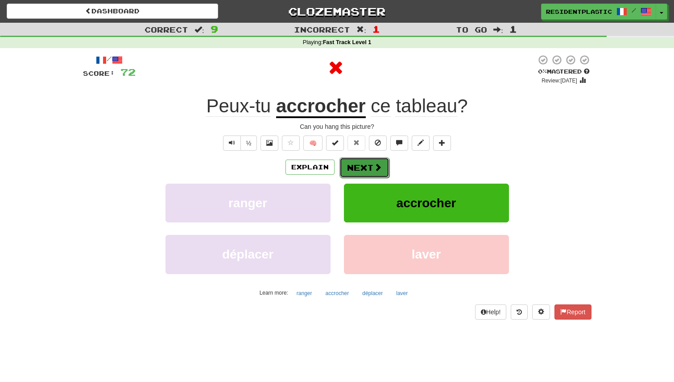
click at [354, 169] on button "Next" at bounding box center [364, 167] width 50 height 21
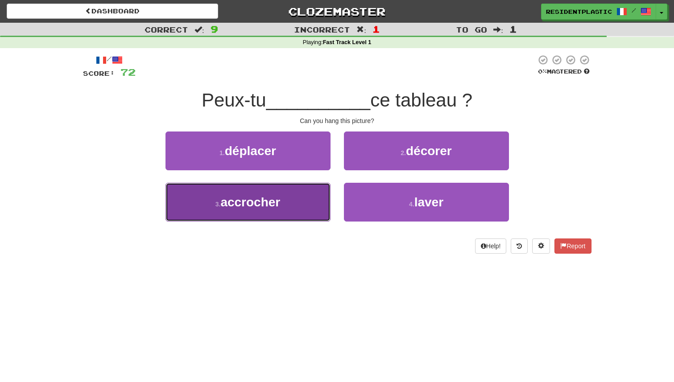
click at [307, 200] on button "3 . accrocher" at bounding box center [247, 202] width 165 height 39
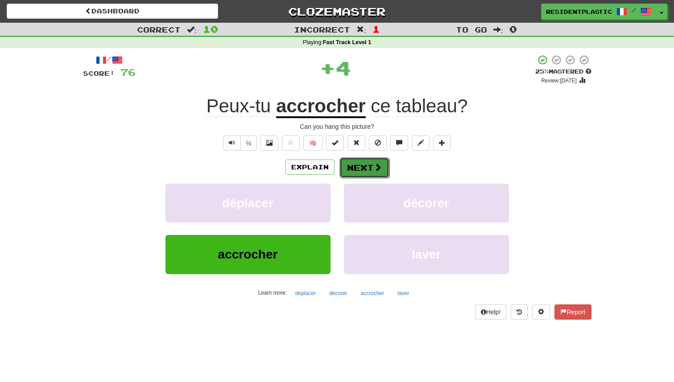
click at [362, 171] on button "Next" at bounding box center [364, 167] width 50 height 21
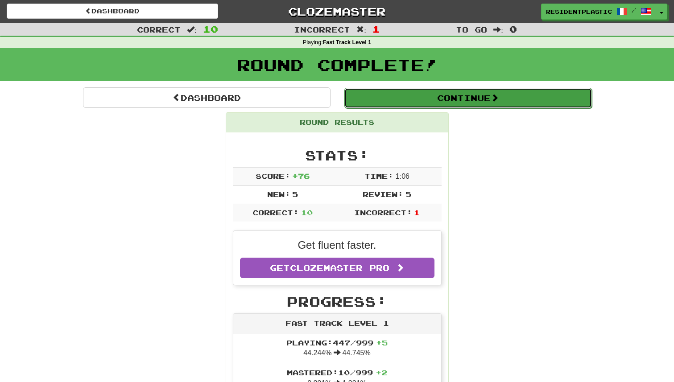
click at [355, 99] on button "Continue" at bounding box center [468, 98] width 248 height 21
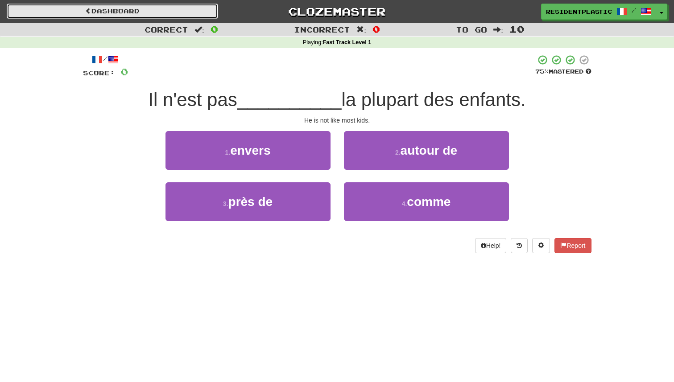
click at [186, 14] on link "Dashboard" at bounding box center [112, 11] width 211 height 15
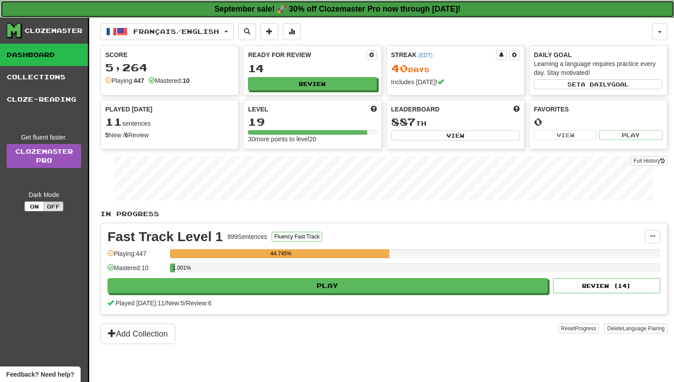
click at [180, 17] on link "September sale! 🚀 30% off Clozemaster Pro now through [DATE]!" at bounding box center [337, 8] width 674 height 17
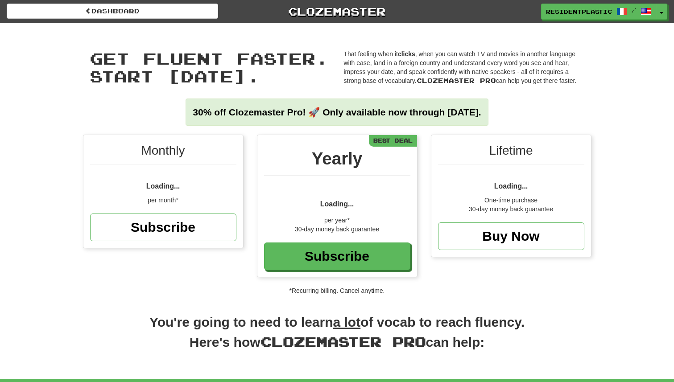
click at [174, 27] on div "Get fluent faster. Start today. Get fluent faster. Start today. That feeling wh…" at bounding box center [337, 79] width 522 height 112
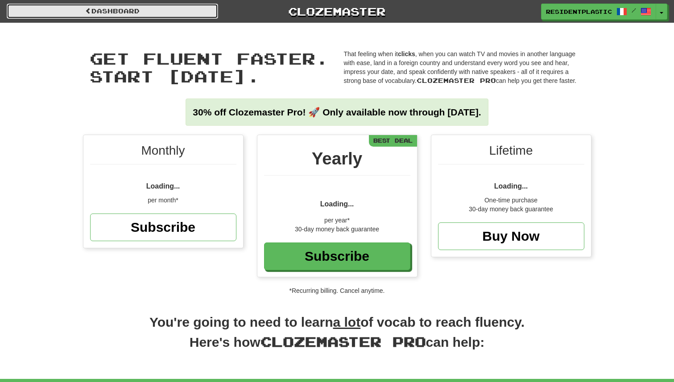
click at [162, 8] on link "Dashboard" at bounding box center [112, 11] width 211 height 15
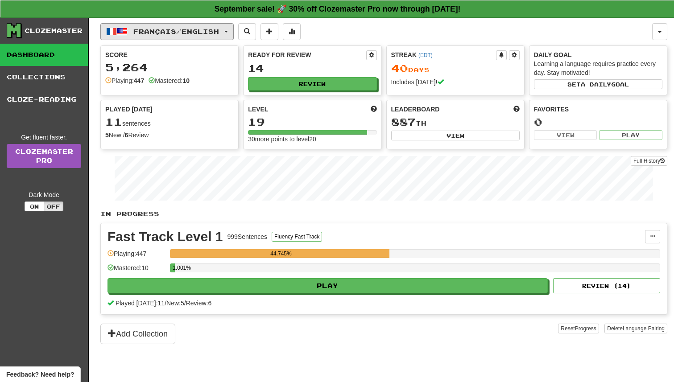
click at [166, 29] on span "Français / English" at bounding box center [176, 32] width 86 height 8
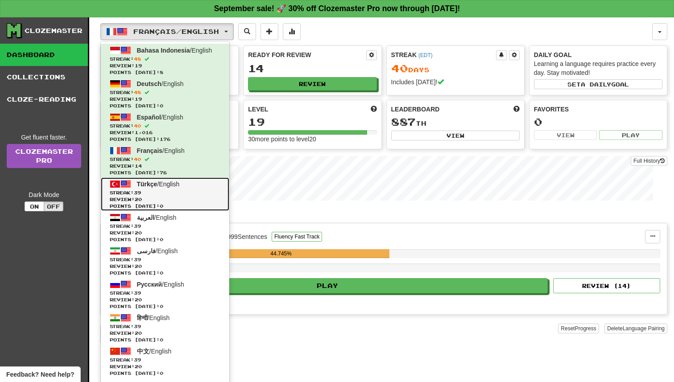
click at [172, 194] on span "Streak: 39" at bounding box center [165, 193] width 111 height 7
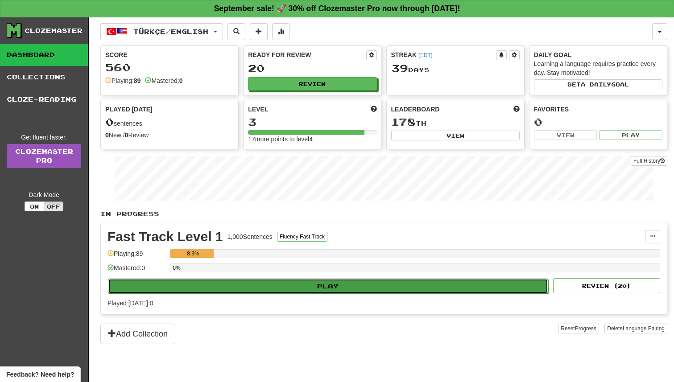
click at [314, 280] on button "Play" at bounding box center [328, 286] width 440 height 15
select select "**"
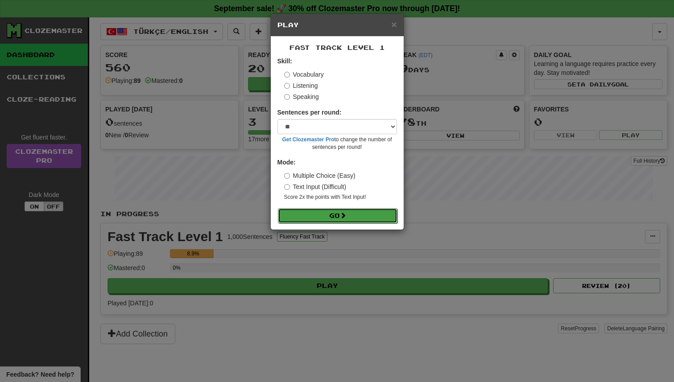
click at [310, 218] on button "Go" at bounding box center [338, 215] width 120 height 15
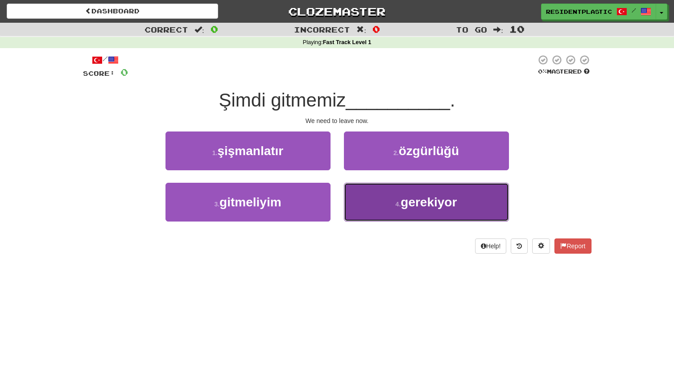
click at [353, 206] on button "4 . gerekiyor" at bounding box center [426, 202] width 165 height 39
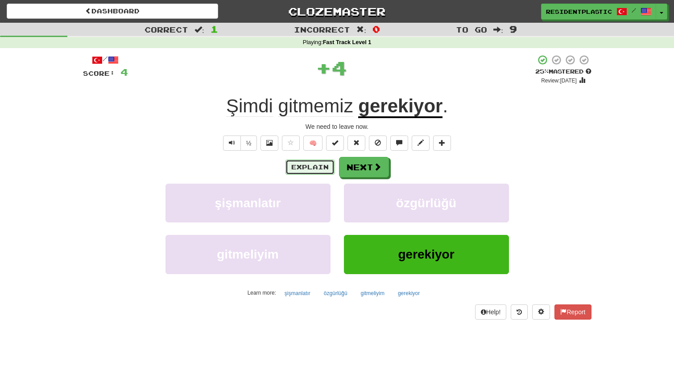
click at [315, 170] on button "Explain" at bounding box center [309, 167] width 49 height 15
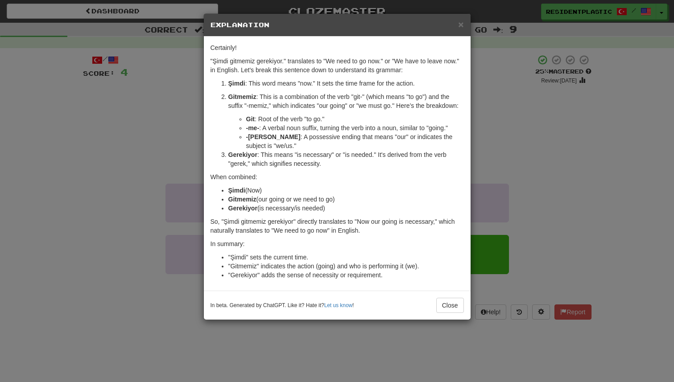
click at [177, 133] on div "× Explanation Certainly! "Şimdi gitmemiz gerekiyor." translates to "We need to …" at bounding box center [337, 191] width 674 height 382
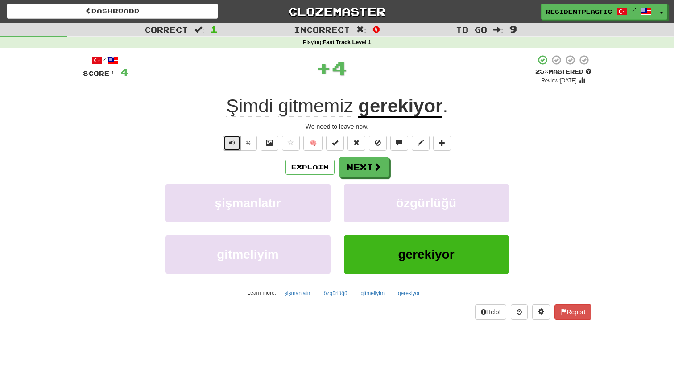
click at [234, 142] on span "Text-to-speech controls" at bounding box center [232, 143] width 6 height 6
click at [308, 166] on button "Explain" at bounding box center [309, 167] width 49 height 15
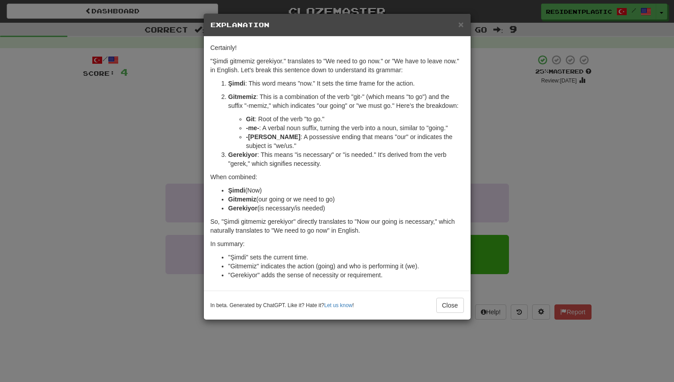
click at [200, 129] on div "× Explanation Certainly! "Şimdi gitmemiz gerekiyor." translates to "We need to …" at bounding box center [337, 191] width 674 height 382
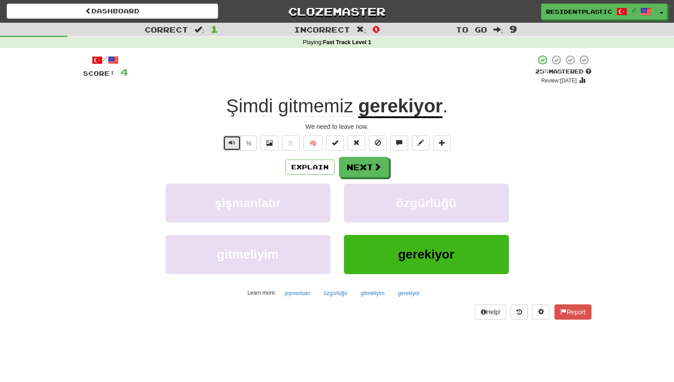
click at [238, 144] on button "Text-to-speech controls" at bounding box center [232, 143] width 18 height 15
click at [305, 169] on button "Explain" at bounding box center [309, 167] width 49 height 15
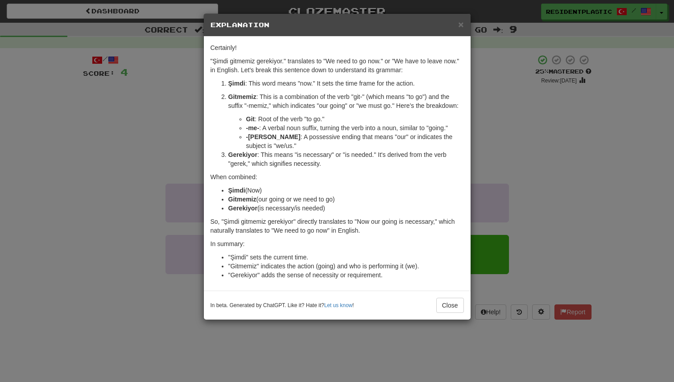
click at [180, 149] on div "× Explanation Certainly! "Şimdi gitmemiz gerekiyor." translates to "We need to …" at bounding box center [337, 191] width 674 height 382
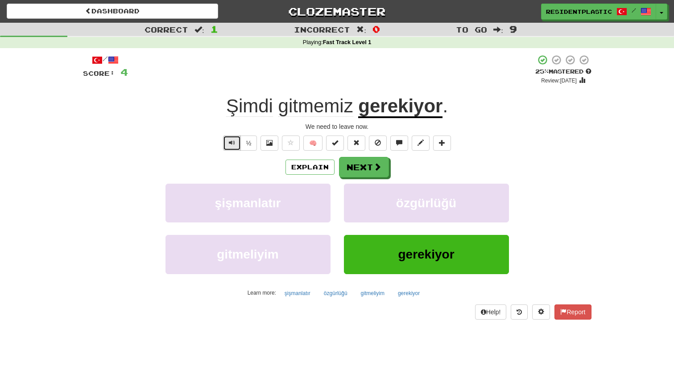
click at [227, 140] on button "Text-to-speech controls" at bounding box center [232, 143] width 18 height 15
click at [345, 169] on button "Next" at bounding box center [364, 167] width 50 height 21
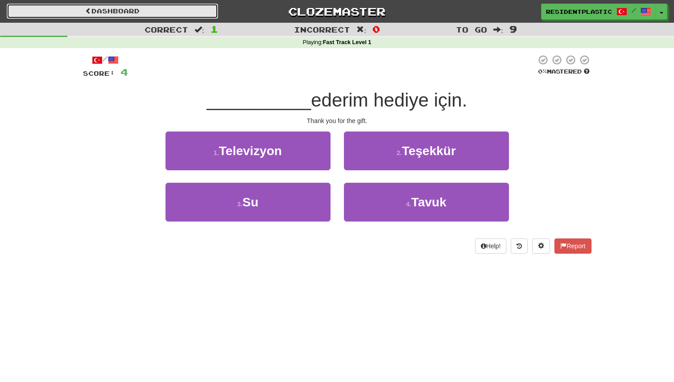
click at [187, 13] on link "Dashboard" at bounding box center [112, 11] width 211 height 15
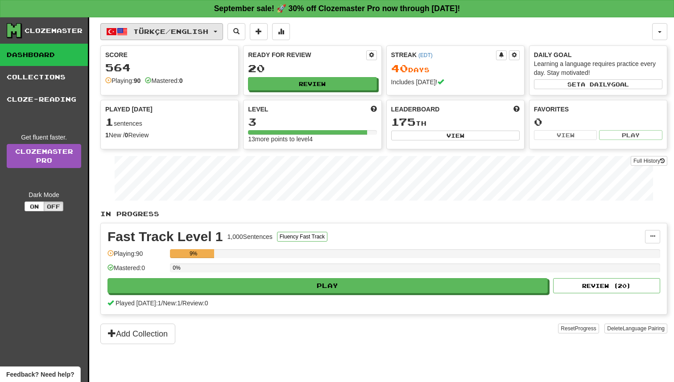
click at [173, 28] on span "Türkçe / English" at bounding box center [170, 32] width 75 height 8
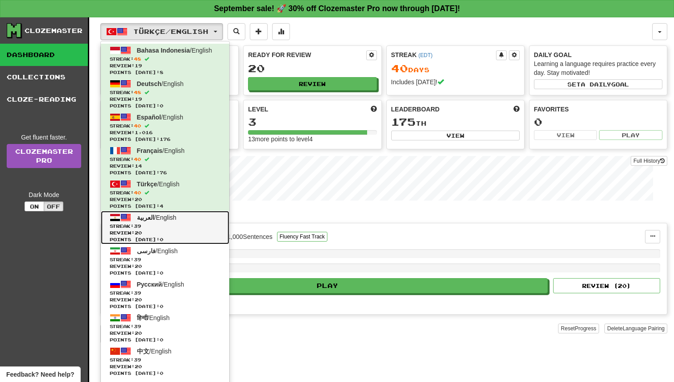
click at [183, 221] on link "العربية / English Streak: 39 Review: 20 Points [DATE]: 0" at bounding box center [165, 227] width 128 height 33
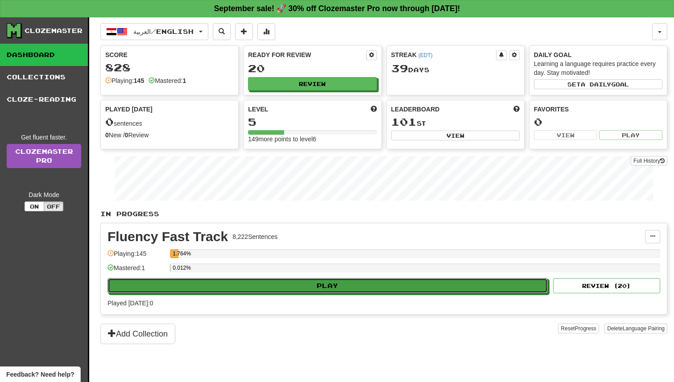
click at [302, 283] on button "Play" at bounding box center [327, 285] width 440 height 15
select select "**"
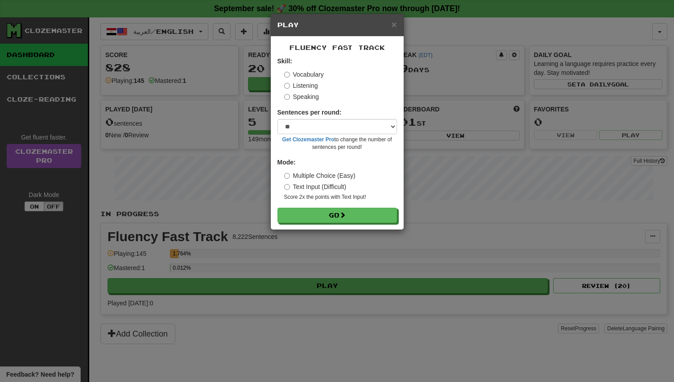
click at [334, 224] on div "Fluency Fast Track Skill: Vocabulary Listening Speaking Sentences per round: * …" at bounding box center [337, 133] width 133 height 193
click at [336, 218] on button "Go" at bounding box center [338, 215] width 120 height 15
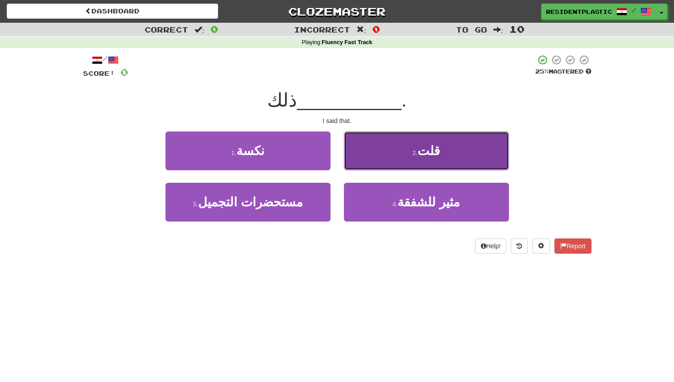
click at [349, 169] on button "2 . قلت" at bounding box center [426, 151] width 165 height 39
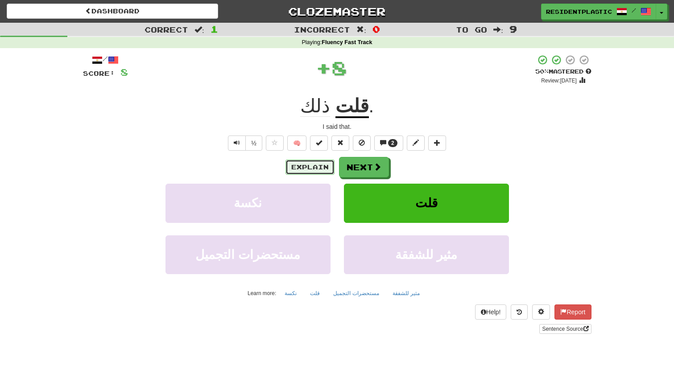
click at [308, 169] on button "Explain" at bounding box center [309, 167] width 49 height 15
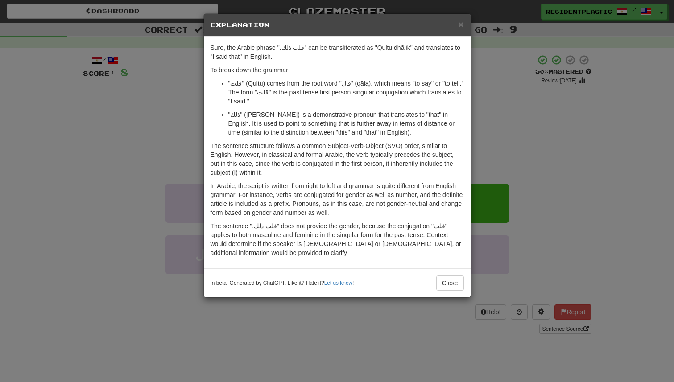
click at [488, 167] on div "× Explanation Sure, the Arabic phrase ".قلت ذلك" can be transliterated as "Qult…" at bounding box center [337, 191] width 674 height 382
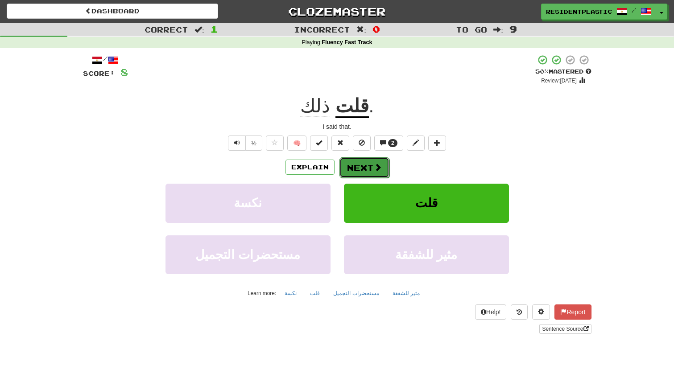
click at [378, 171] on span at bounding box center [378, 167] width 8 height 8
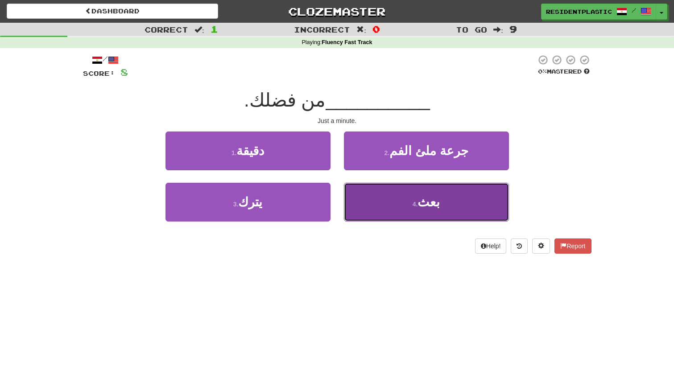
click at [364, 191] on button "4 . بعث" at bounding box center [426, 202] width 165 height 39
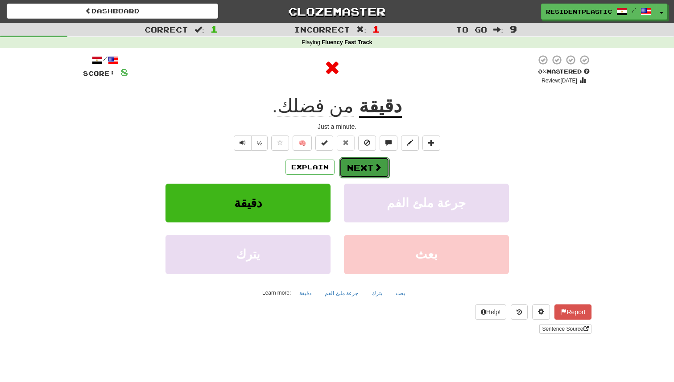
click at [359, 169] on button "Next" at bounding box center [364, 167] width 50 height 21
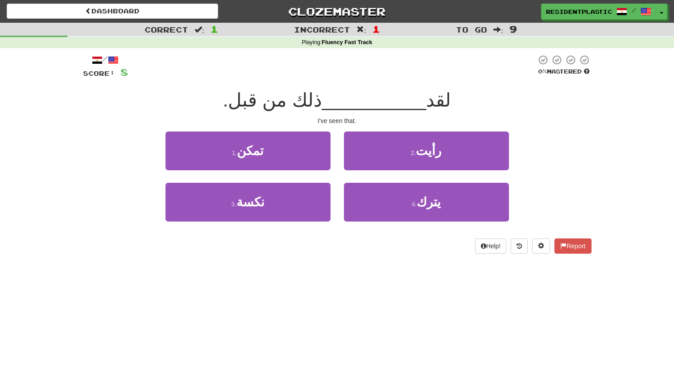
click at [314, 177] on div "1 . تمكن" at bounding box center [248, 157] width 178 height 51
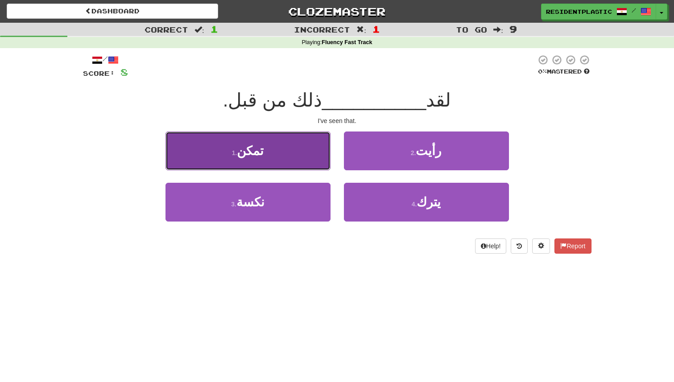
click at [318, 168] on button "1 . تمكن" at bounding box center [247, 151] width 165 height 39
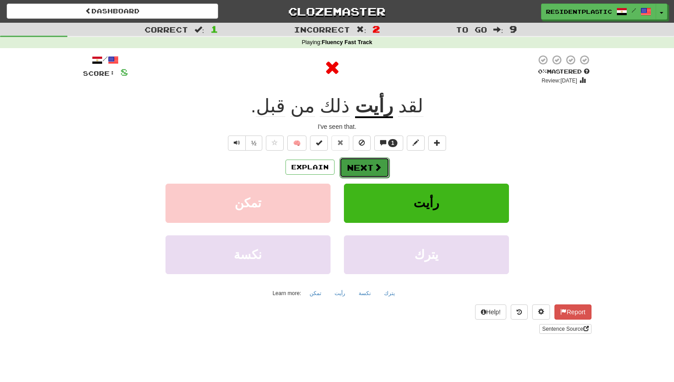
click at [352, 163] on button "Next" at bounding box center [364, 167] width 50 height 21
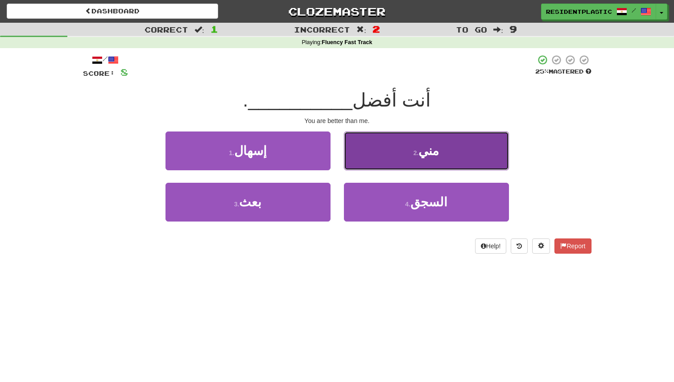
click at [357, 162] on button "2 . مني" at bounding box center [426, 151] width 165 height 39
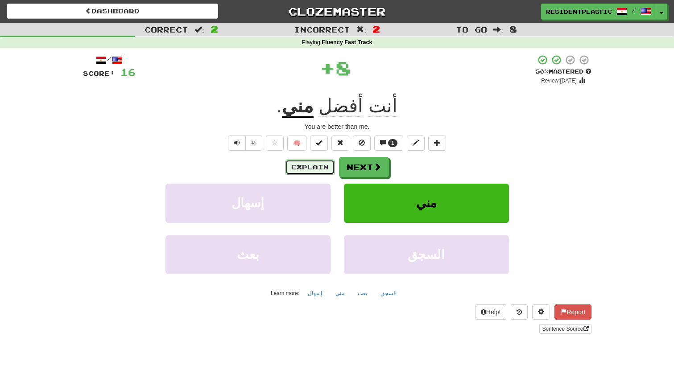
click at [329, 167] on button "Explain" at bounding box center [309, 167] width 49 height 15
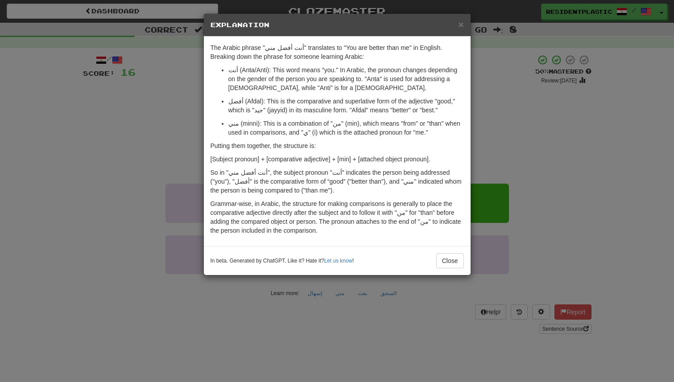
click at [487, 181] on div "× Explanation The Arabic phrase "أنت أفضل مني" translates to "You are better th…" at bounding box center [337, 191] width 674 height 382
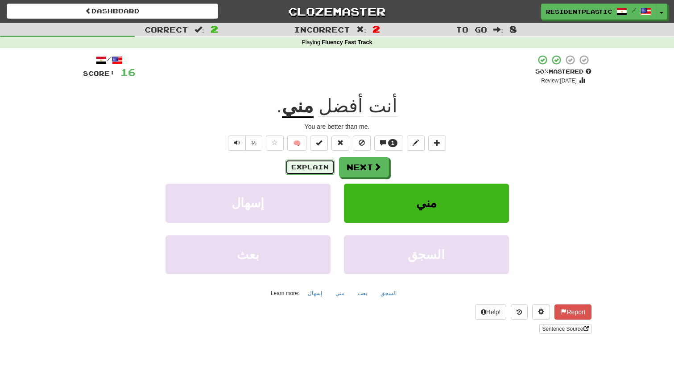
click at [330, 167] on button "Explain" at bounding box center [309, 167] width 49 height 15
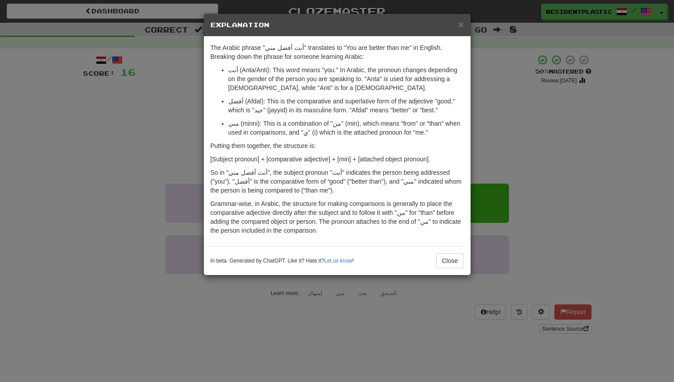
click at [576, 176] on div "× Explanation The Arabic phrase "أنت أفضل مني" translates to "You are better th…" at bounding box center [337, 191] width 674 height 382
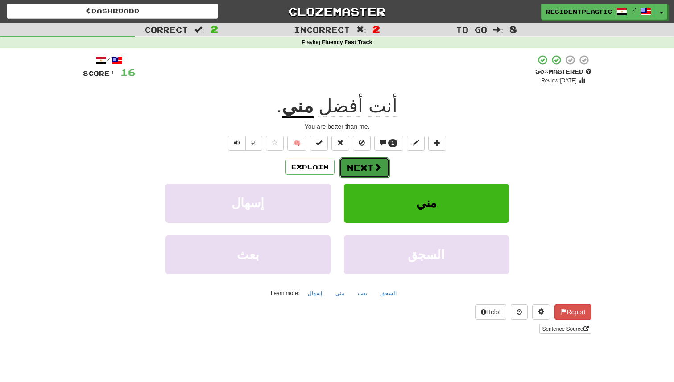
click at [365, 172] on button "Next" at bounding box center [364, 167] width 50 height 21
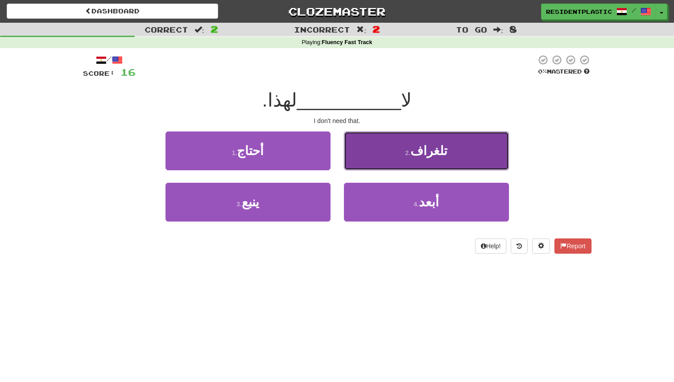
click at [362, 160] on button "2 . تلغراف" at bounding box center [426, 151] width 165 height 39
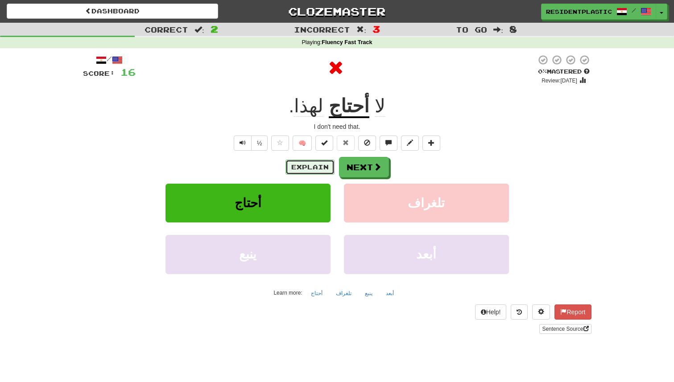
click at [300, 161] on button "Explain" at bounding box center [309, 167] width 49 height 15
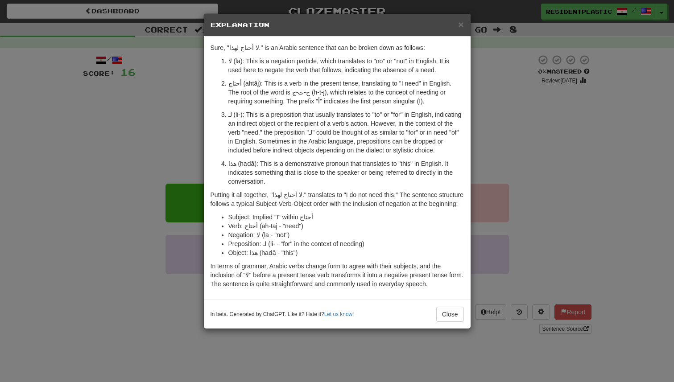
click at [153, 164] on div "× Explanation Sure, "لا أحتاج لهذا." is an Arabic sentence that can be broken d…" at bounding box center [337, 191] width 674 height 382
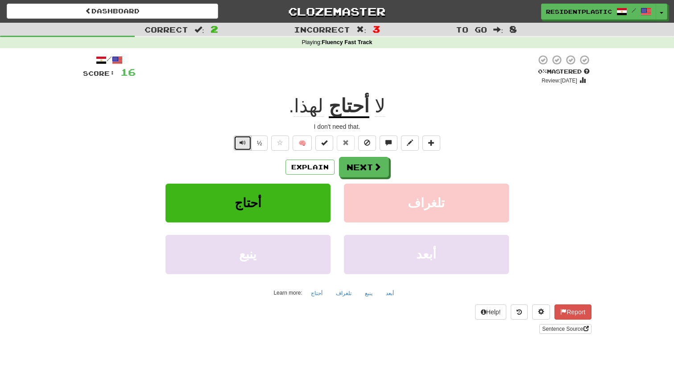
click at [241, 145] on span "Text-to-speech controls" at bounding box center [243, 143] width 6 height 6
click at [304, 167] on button "Explain" at bounding box center [309, 167] width 49 height 15
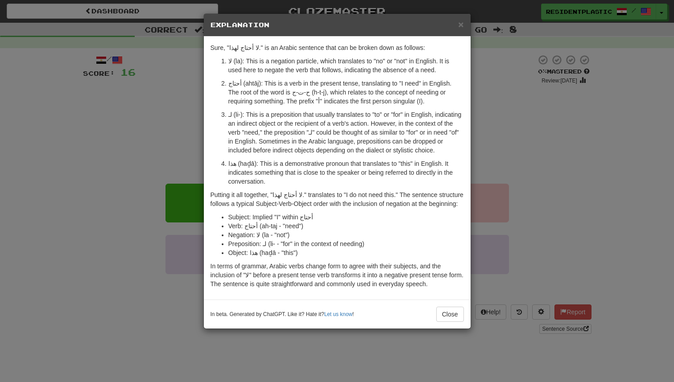
click at [499, 80] on div "× Explanation Sure, "لا أحتاج لهذا." is an Arabic sentence that can be broken d…" at bounding box center [337, 191] width 674 height 382
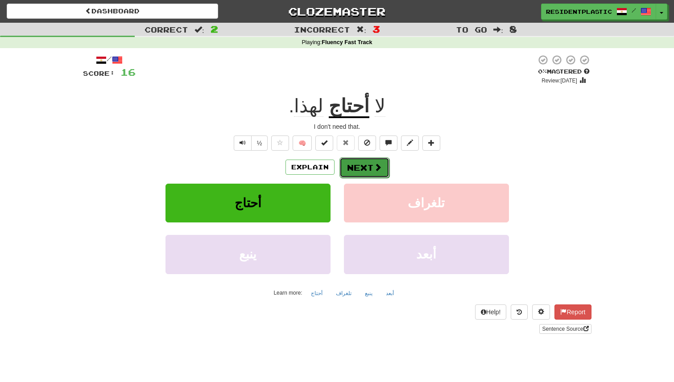
click at [365, 177] on button "Next" at bounding box center [364, 167] width 50 height 21
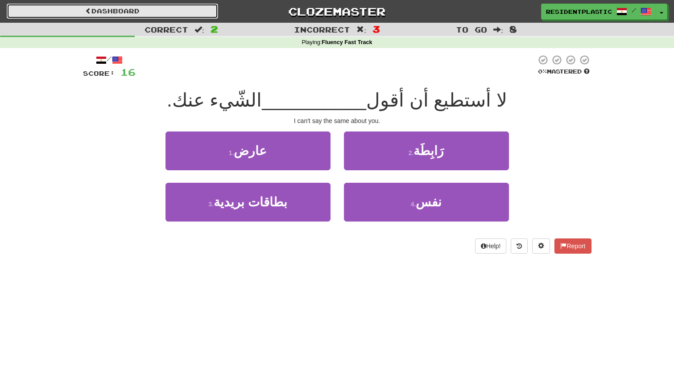
click at [207, 13] on link "Dashboard" at bounding box center [112, 11] width 211 height 15
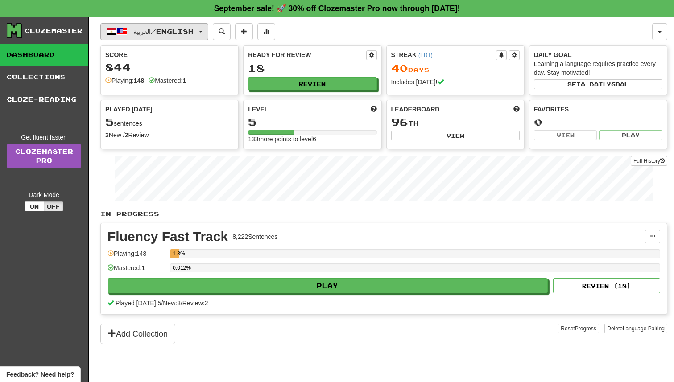
click at [195, 25] on button "العربية / English" at bounding box center [154, 31] width 108 height 17
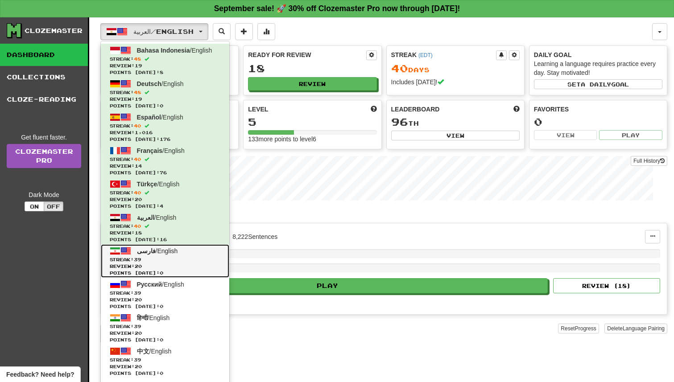
click at [166, 263] on link "فارسی / English Streak: 39 Review: 20 Points today: 0" at bounding box center [165, 260] width 128 height 33
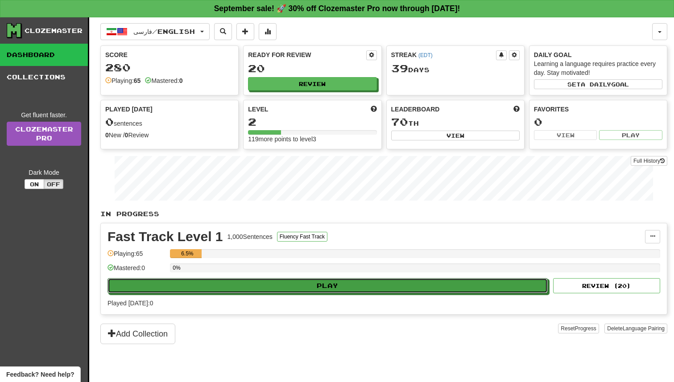
click at [294, 288] on button "Play" at bounding box center [327, 285] width 440 height 15
select select "**"
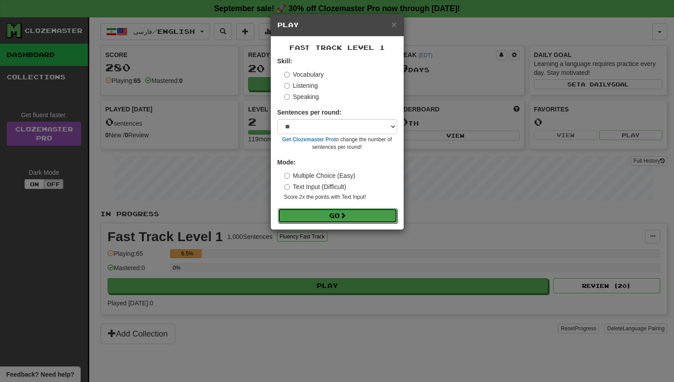
click at [342, 210] on button "Go" at bounding box center [338, 215] width 120 height 15
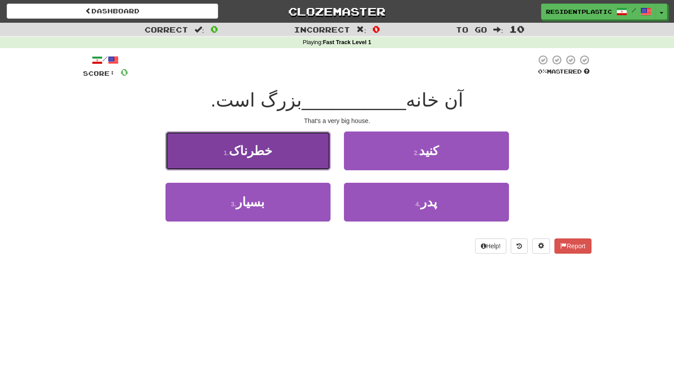
click at [321, 145] on button "1 . خطرناک" at bounding box center [247, 151] width 165 height 39
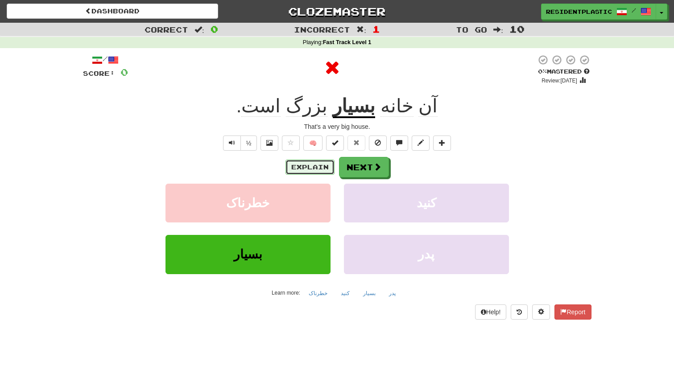
click at [309, 165] on button "Explain" at bounding box center [309, 167] width 49 height 15
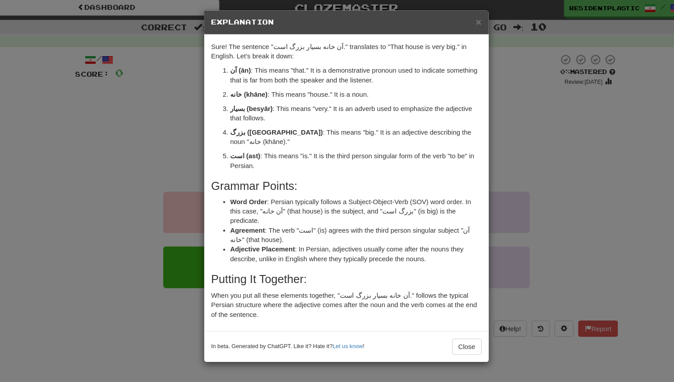
click at [164, 100] on div "× Explanation Sure! The sentence "آن خانه بسیار بزرگ است." translates to "That …" at bounding box center [337, 191] width 674 height 382
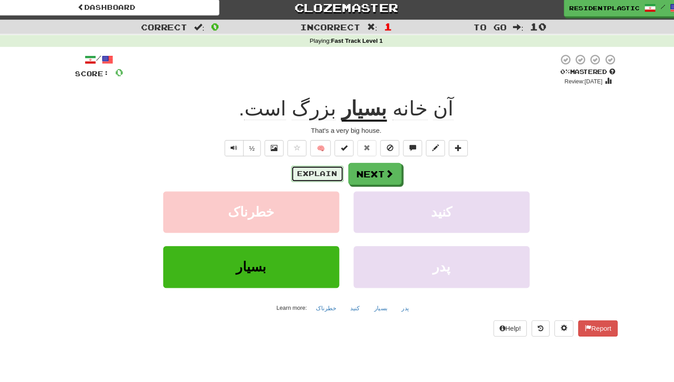
click at [315, 174] on button "Explain" at bounding box center [309, 167] width 49 height 15
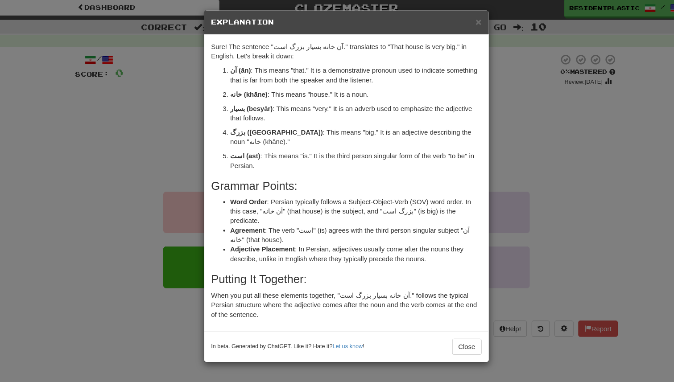
click at [166, 80] on div "× Explanation Sure! The sentence "آن خانه بسیار بزرگ است." translates to "That …" at bounding box center [337, 191] width 674 height 382
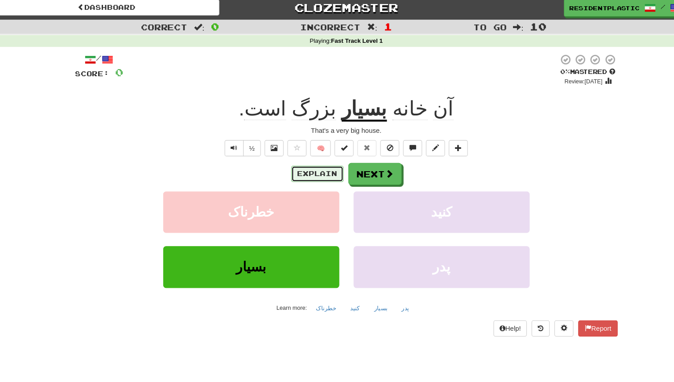
click at [297, 169] on button "Explain" at bounding box center [309, 167] width 49 height 15
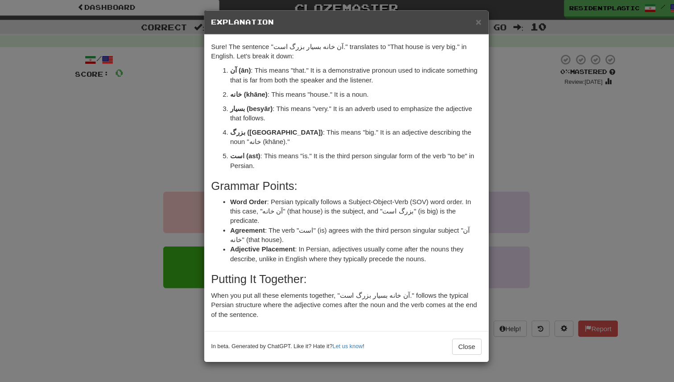
click at [160, 94] on div "× Explanation Sure! The sentence "آن خانه بسیار بزرگ است." translates to "That …" at bounding box center [337, 191] width 674 height 382
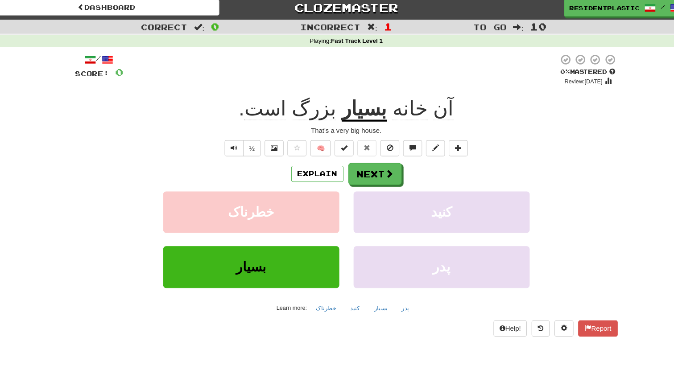
click at [223, 145] on div "½" at bounding box center [239, 143] width 36 height 15
click at [231, 144] on span "Text-to-speech controls" at bounding box center [232, 143] width 6 height 6
click at [352, 165] on button "Next" at bounding box center [364, 167] width 50 height 21
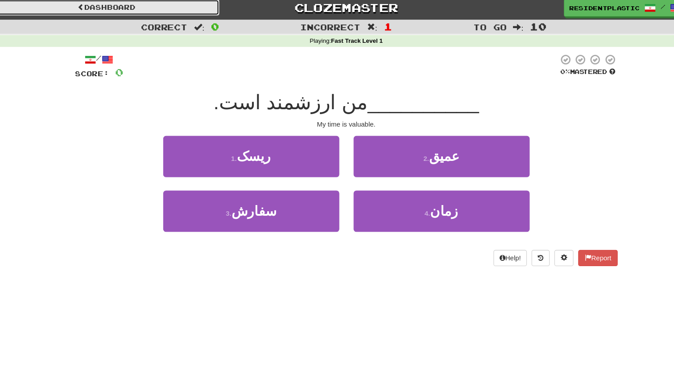
click at [194, 11] on link "Dashboard" at bounding box center [112, 11] width 211 height 15
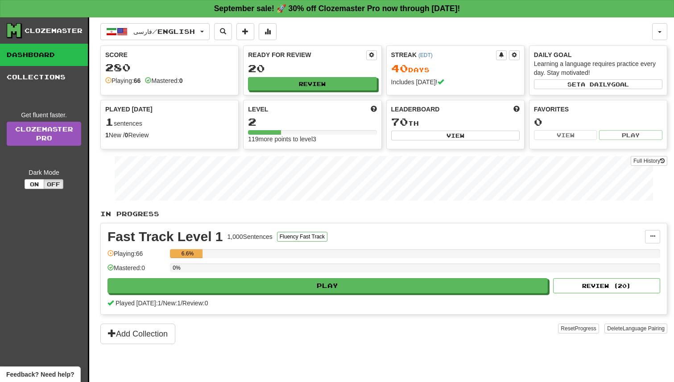
click at [171, 21] on div "فارسی / English Bahasa Indonesia / English Streak: 48 Review: 19 Points today: …" at bounding box center [383, 210] width 567 height 387
click at [169, 28] on span "فارسی / English" at bounding box center [164, 32] width 62 height 8
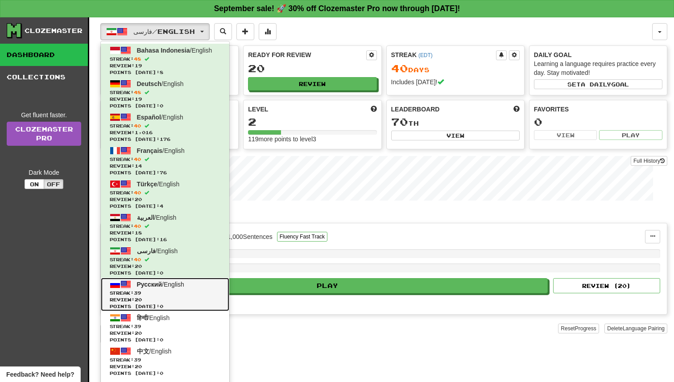
click at [167, 283] on span "Русский / English" at bounding box center [160, 284] width 47 height 7
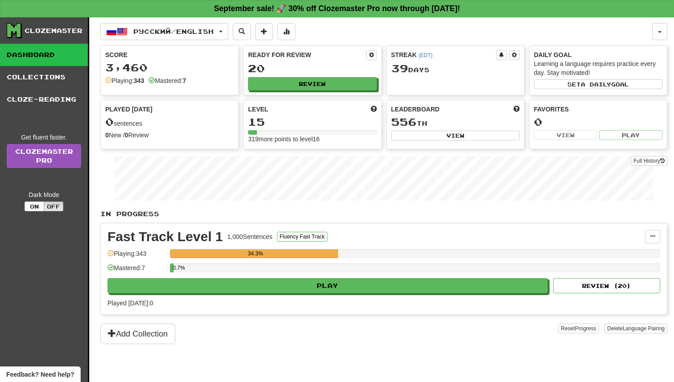
click at [253, 289] on button "Play" at bounding box center [327, 285] width 440 height 15
select select "**"
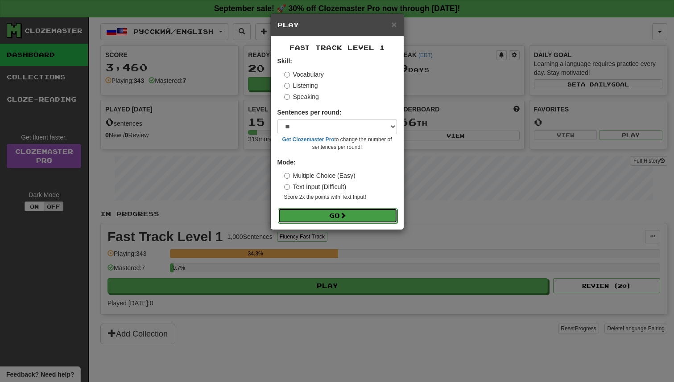
click at [312, 223] on button "Go" at bounding box center [338, 215] width 120 height 15
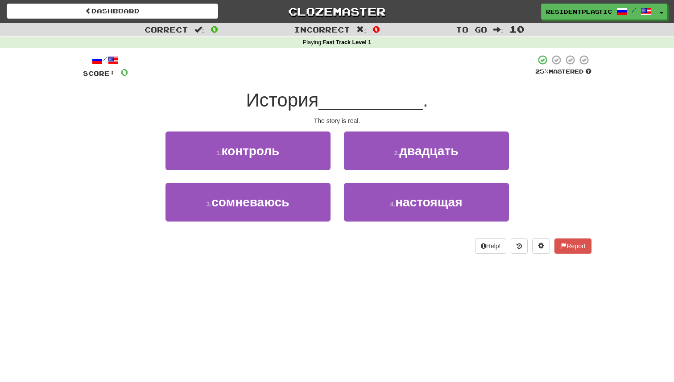
click at [383, 178] on div "2 . двадцать" at bounding box center [426, 157] width 178 height 51
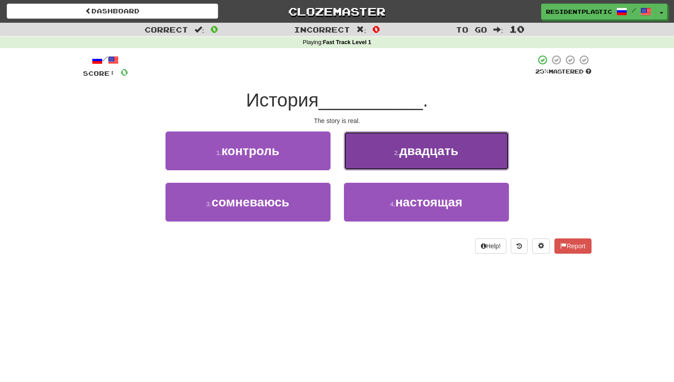
click at [376, 167] on button "2 . двадцать" at bounding box center [426, 151] width 165 height 39
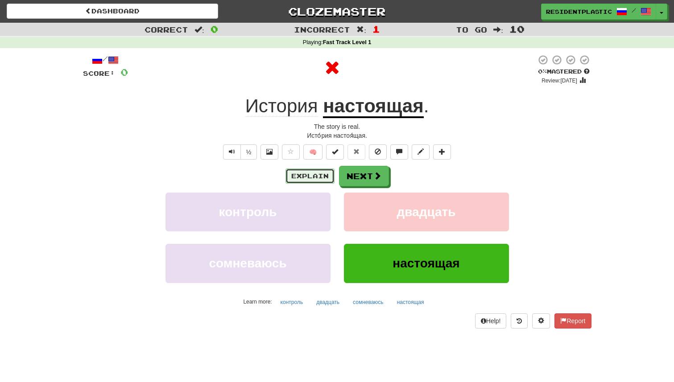
click at [298, 181] on button "Explain" at bounding box center [309, 176] width 49 height 15
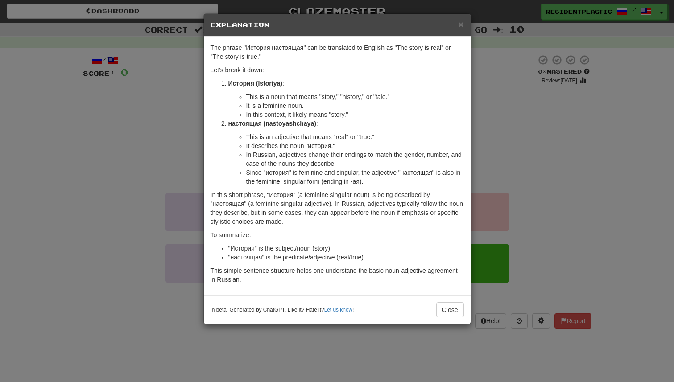
click at [491, 158] on div "× Explanation The phrase "История настоящая" can be translated to English as "T…" at bounding box center [337, 191] width 674 height 382
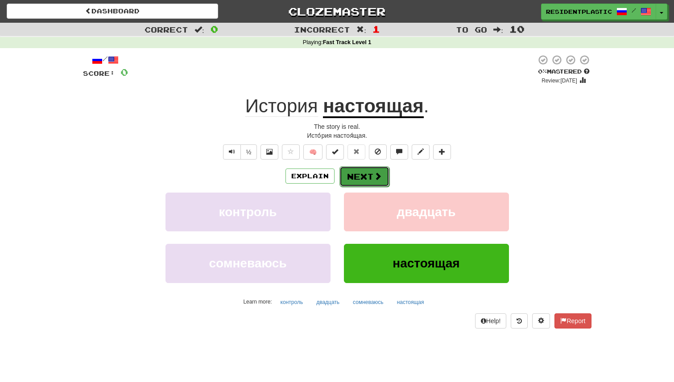
click at [355, 182] on button "Next" at bounding box center [364, 176] width 50 height 21
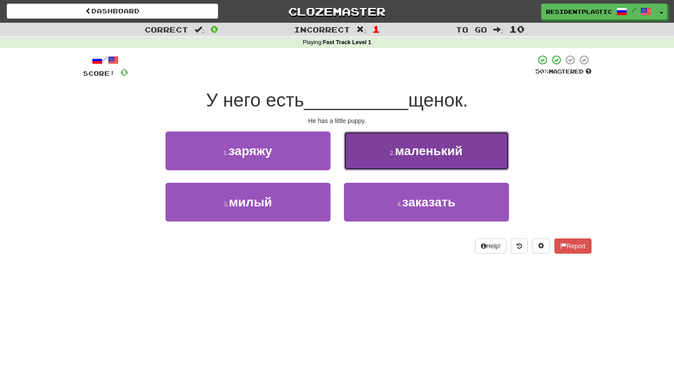
click at [389, 162] on button "2 . маленький" at bounding box center [426, 151] width 165 height 39
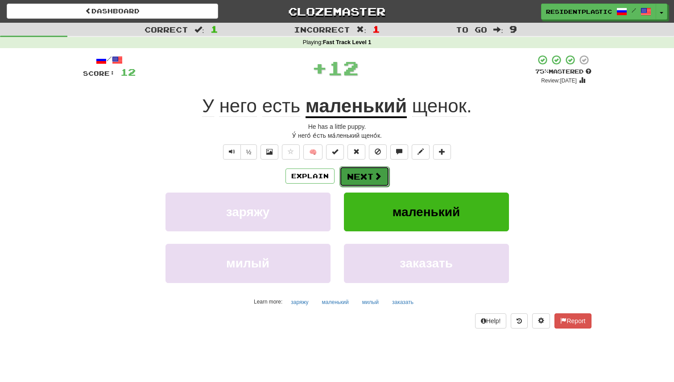
click at [342, 182] on button "Next" at bounding box center [364, 176] width 50 height 21
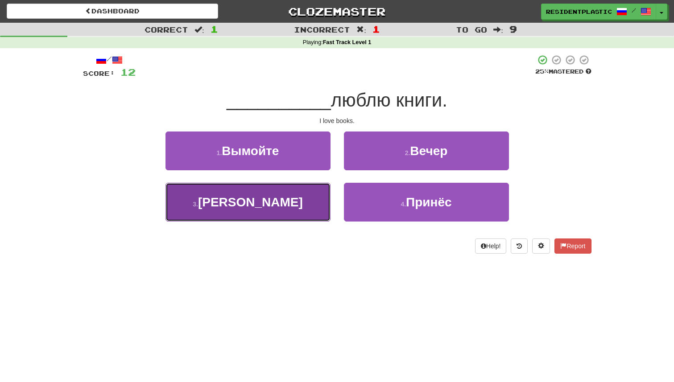
click at [298, 212] on button "3 . Я" at bounding box center [247, 202] width 165 height 39
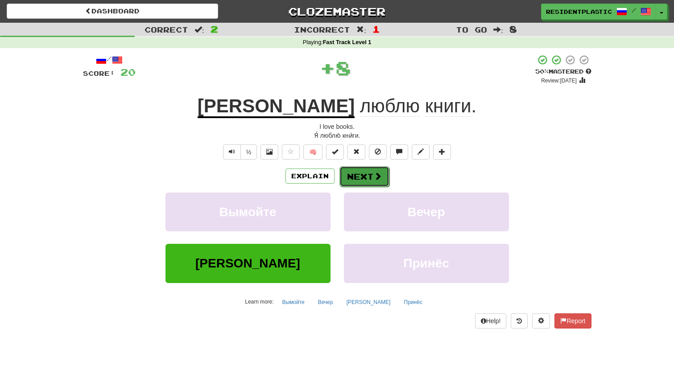
click at [362, 176] on button "Next" at bounding box center [364, 176] width 50 height 21
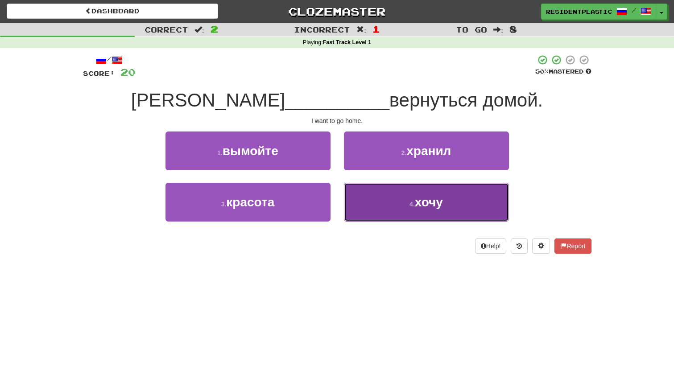
click at [384, 215] on button "4 . хочу" at bounding box center [426, 202] width 165 height 39
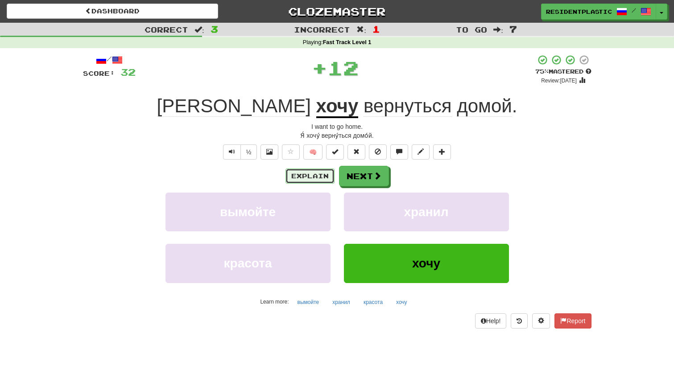
click at [312, 173] on button "Explain" at bounding box center [309, 176] width 49 height 15
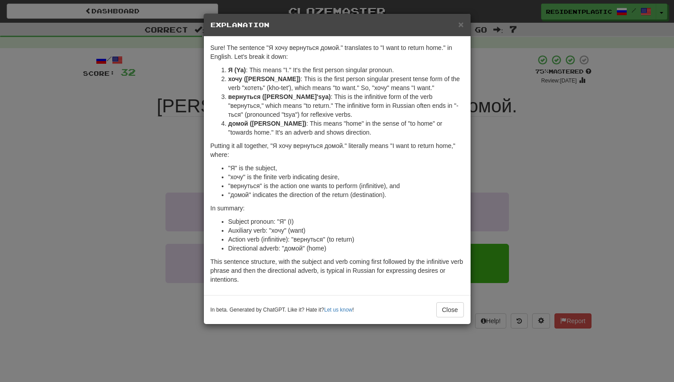
click at [487, 174] on div "× Explanation Sure! The sentence "Я хочу вернуться домой." translates to "I wan…" at bounding box center [337, 191] width 674 height 382
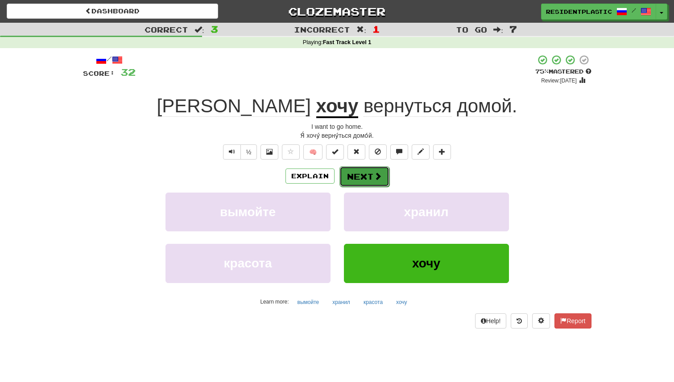
click at [344, 172] on button "Next" at bounding box center [364, 176] width 50 height 21
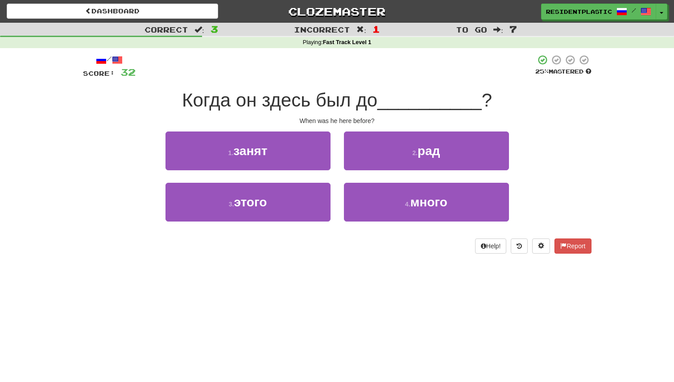
click at [334, 199] on div "3 . этого" at bounding box center [248, 208] width 178 height 51
click at [330, 199] on div "3 . этого" at bounding box center [248, 208] width 178 height 51
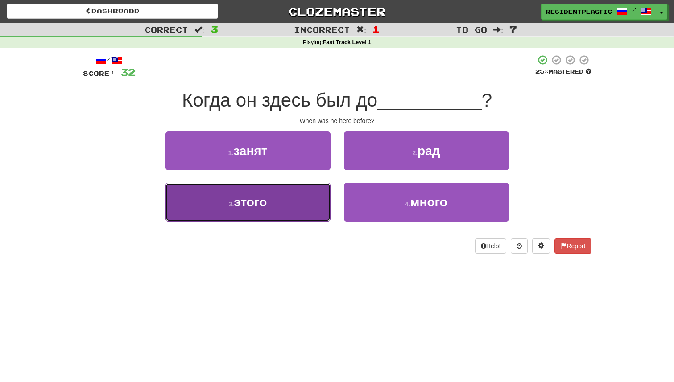
click at [323, 199] on button "3 . этого" at bounding box center [247, 202] width 165 height 39
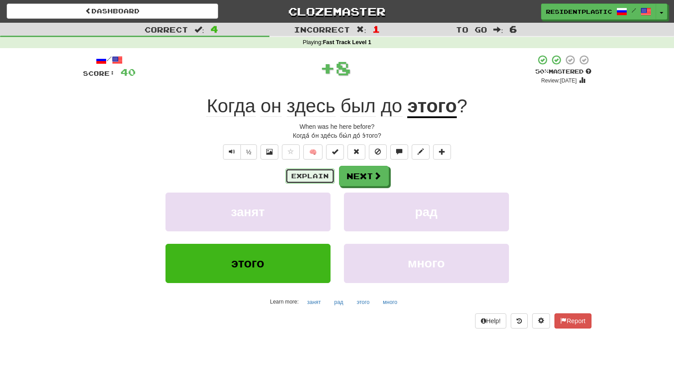
click at [326, 172] on button "Explain" at bounding box center [309, 176] width 49 height 15
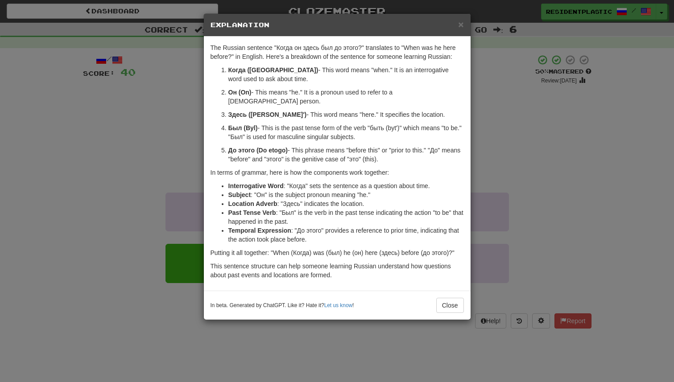
click at [126, 125] on div "× Explanation The Russian sentence "Когда он здесь был до этого?" translates to…" at bounding box center [337, 191] width 674 height 382
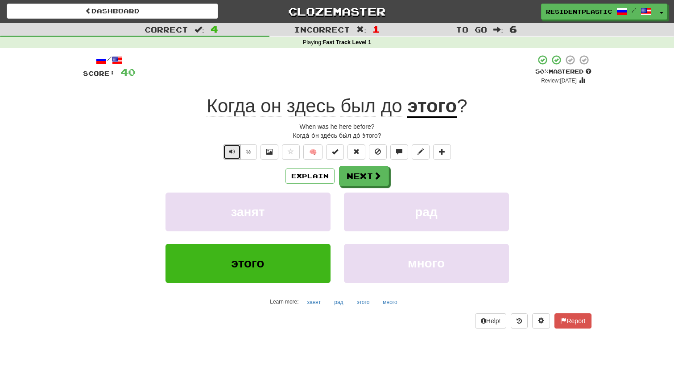
click at [234, 154] on span "Text-to-speech controls" at bounding box center [232, 152] width 6 height 6
click at [251, 150] on button "½" at bounding box center [248, 152] width 17 height 15
click at [229, 157] on button "Text-to-speech controls" at bounding box center [232, 152] width 18 height 15
click at [356, 168] on button "Next" at bounding box center [364, 176] width 50 height 21
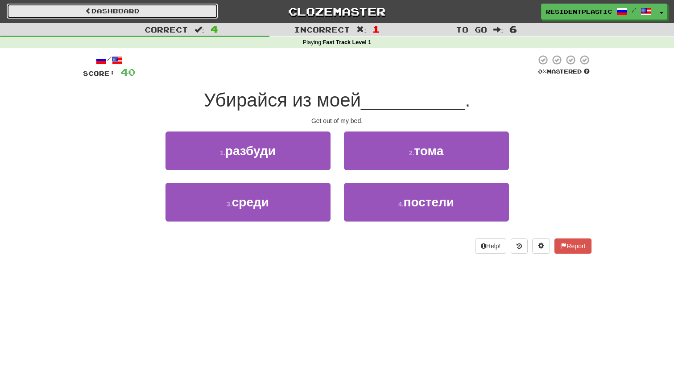
click at [188, 12] on link "Dashboard" at bounding box center [112, 11] width 211 height 15
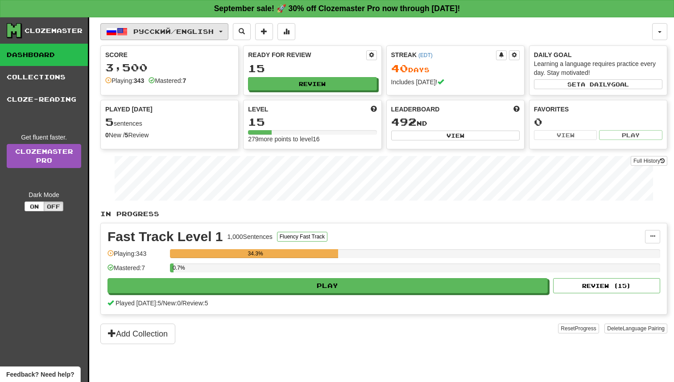
click at [182, 25] on button "Русский / English" at bounding box center [164, 31] width 128 height 17
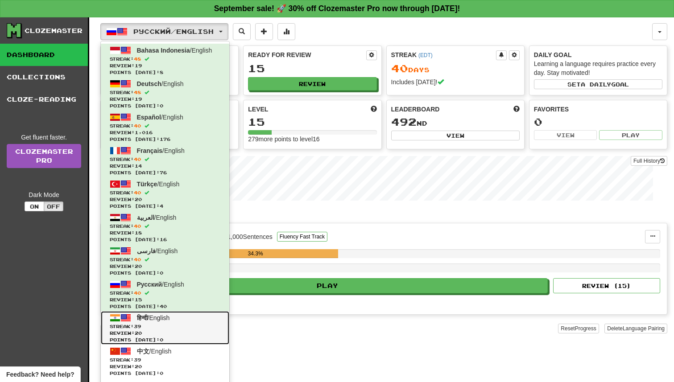
click at [184, 324] on span "Streak: 39" at bounding box center [165, 326] width 111 height 7
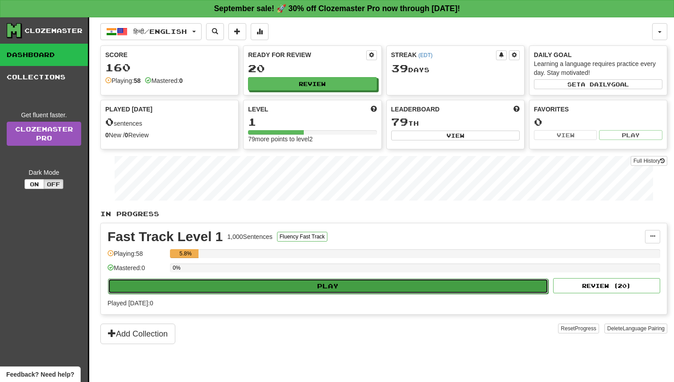
click at [267, 289] on button "Play" at bounding box center [328, 286] width 440 height 15
select select "**"
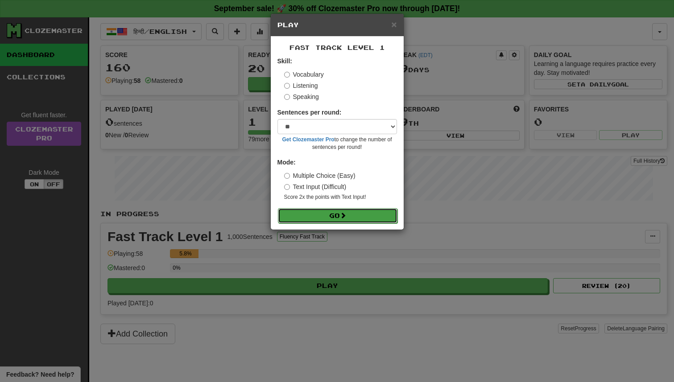
click at [318, 220] on button "Go" at bounding box center [338, 215] width 120 height 15
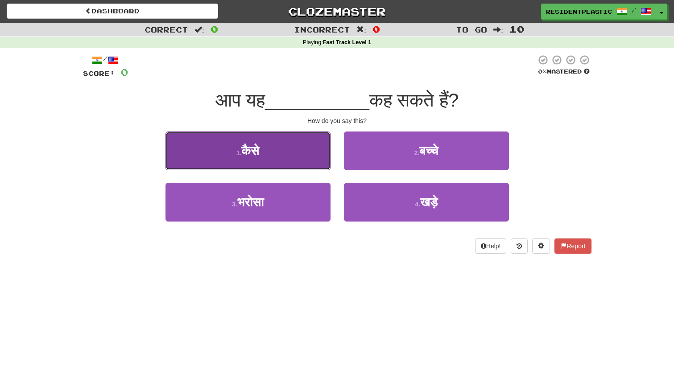
click at [303, 155] on button "1 . कैसे" at bounding box center [247, 151] width 165 height 39
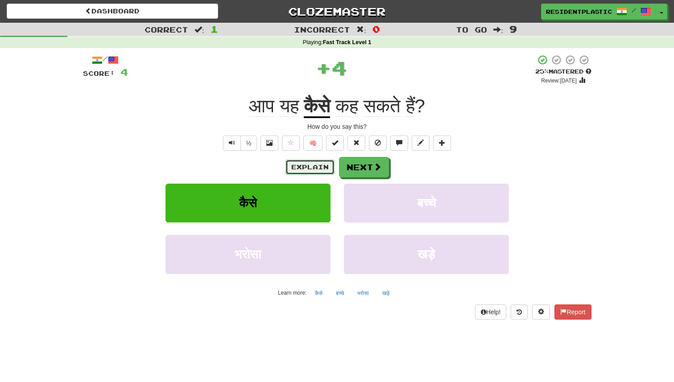
click at [302, 173] on button "Explain" at bounding box center [309, 167] width 49 height 15
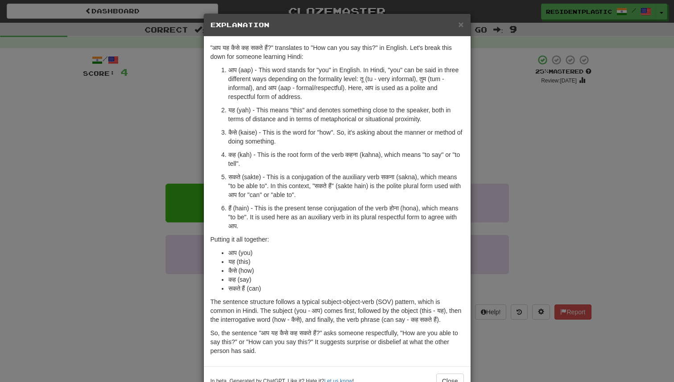
click at [159, 122] on div "× Explanation "आप यह कैसे कह सकते हैं?" translates to "How can you say this?" i…" at bounding box center [337, 191] width 674 height 382
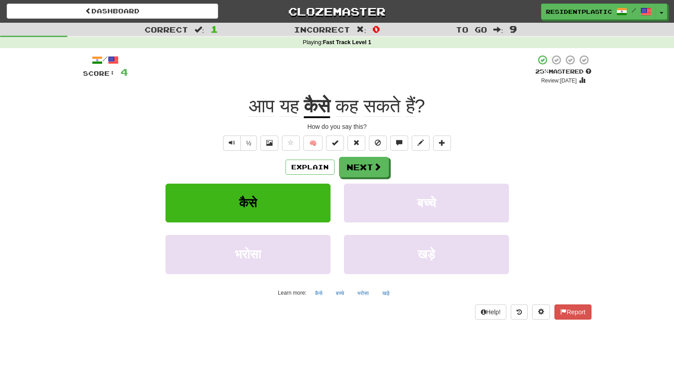
click at [219, 143] on div "½ 🧠" at bounding box center [337, 143] width 508 height 15
click at [224, 143] on button "Text-to-speech controls" at bounding box center [232, 143] width 18 height 15
click at [219, 141] on div "½ 🧠" at bounding box center [337, 143] width 508 height 15
click at [227, 141] on button "Text-to-speech controls" at bounding box center [232, 143] width 18 height 15
click at [297, 169] on button "Explain" at bounding box center [309, 167] width 49 height 15
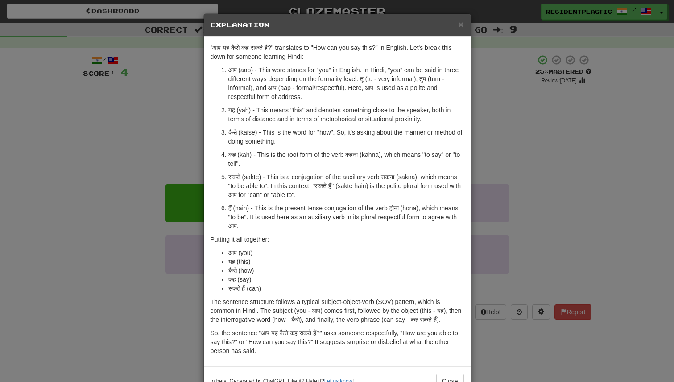
click at [180, 120] on div "× Explanation "आप यह कैसे कह सकते हैं?" translates to "How can you say this?" i…" at bounding box center [337, 191] width 674 height 382
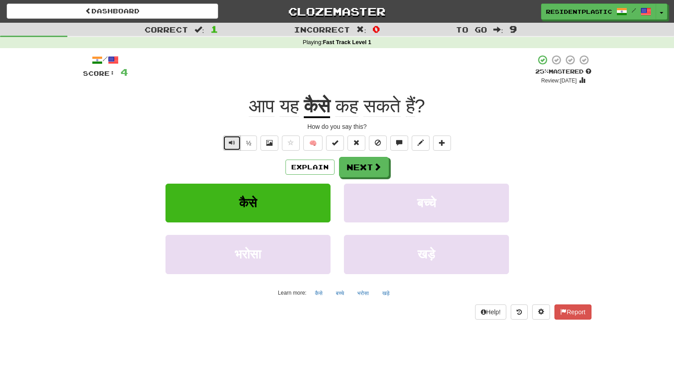
click at [228, 147] on button "Text-to-speech controls" at bounding box center [232, 143] width 18 height 15
click at [314, 172] on button "Explain" at bounding box center [309, 167] width 49 height 15
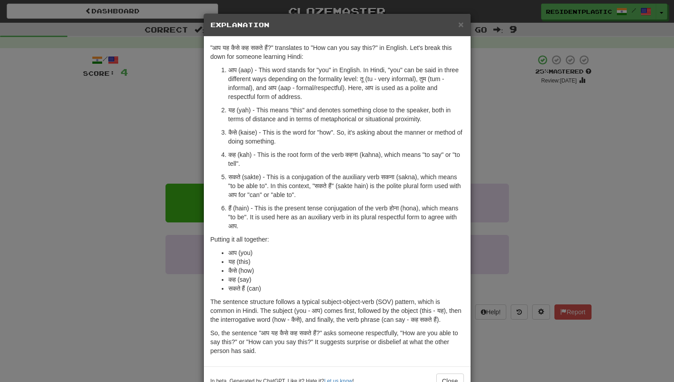
click at [151, 157] on div "× Explanation "आप यह कैसे कह सकते हैं?" translates to "How can you say this?" i…" at bounding box center [337, 191] width 674 height 382
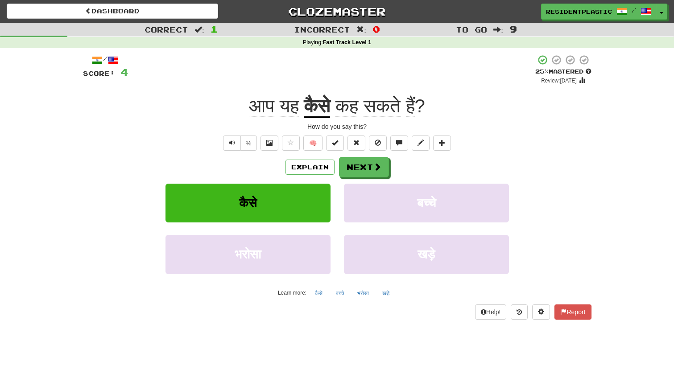
click at [223, 140] on div "½" at bounding box center [239, 143] width 36 height 15
click at [230, 146] on span "Text-to-speech controls" at bounding box center [232, 143] width 6 height 6
copy span "हैं"
drag, startPoint x: 422, startPoint y: 109, endPoint x: 297, endPoint y: 174, distance: 141.2
click at [297, 174] on div "/ Score: 4 + 4 25 % Mastered Review: 2025-09-18 आप यह कैसे कह सकते हैं ? How do…" at bounding box center [337, 186] width 508 height 265
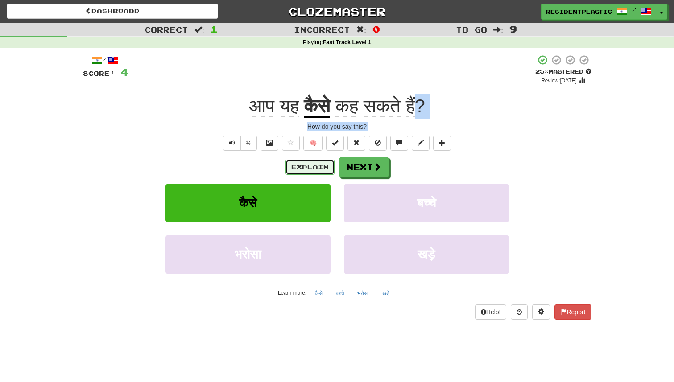
click at [297, 169] on button "Explain" at bounding box center [309, 167] width 49 height 15
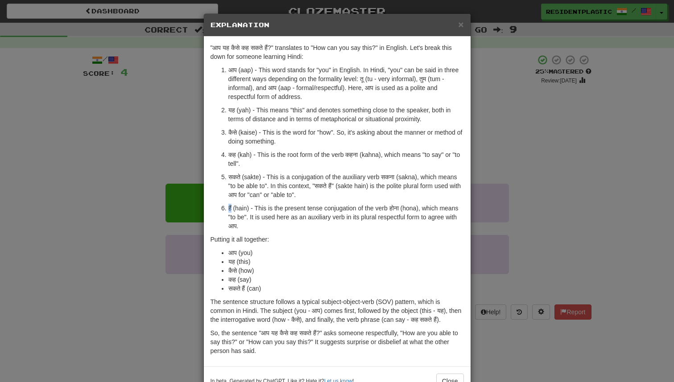
click at [229, 211] on p "हैं (hain) - This is the present tense conjugation of the verb होना (hona), whi…" at bounding box center [345, 217] width 235 height 27
copy p "हैं"
click at [470, 173] on div ""आप यह कैसे कह सकते हैं?" translates to "How can you say this?" in English. Let…" at bounding box center [337, 202] width 267 height 330
click at [482, 187] on div "× Explanation "आप यह कैसे कह सकते हैं?" translates to "How can you say this?" i…" at bounding box center [337, 191] width 674 height 382
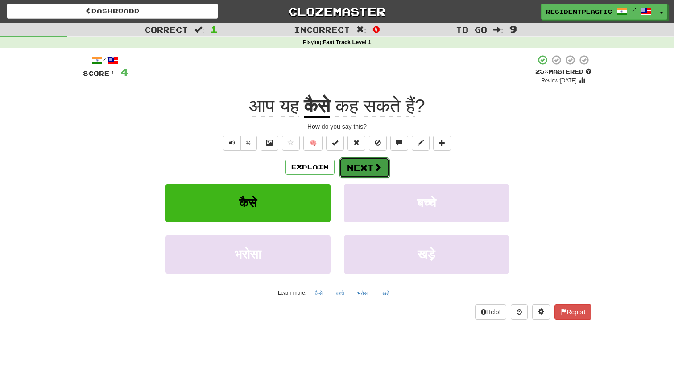
click at [362, 167] on button "Next" at bounding box center [364, 167] width 50 height 21
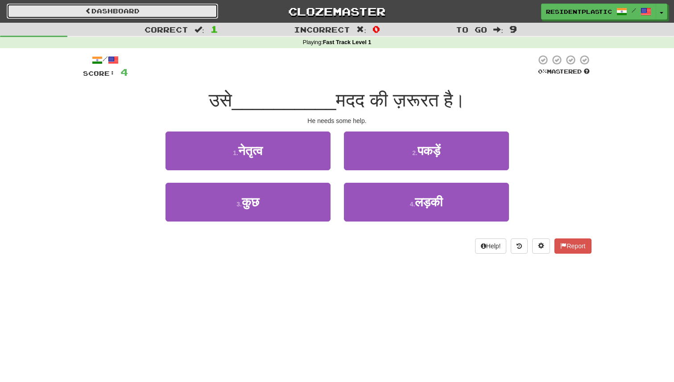
click at [195, 12] on link "Dashboard" at bounding box center [112, 11] width 211 height 15
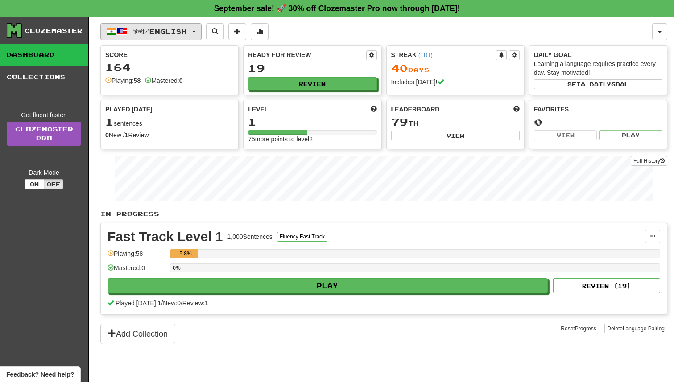
click at [198, 34] on button "हिन्दी / English" at bounding box center [150, 31] width 101 height 17
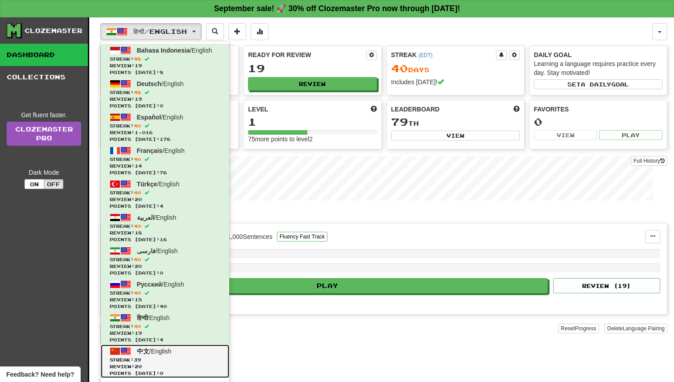
click at [198, 351] on link "中文 / English Streak: 39 Review: 20 Points [DATE]: 0" at bounding box center [165, 361] width 128 height 33
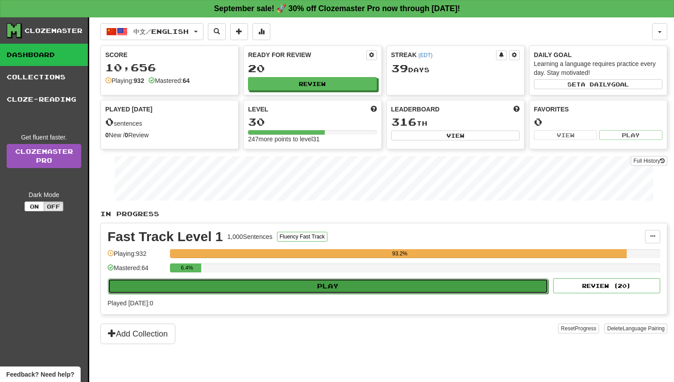
click at [303, 282] on button "Play" at bounding box center [328, 286] width 440 height 15
select select "**"
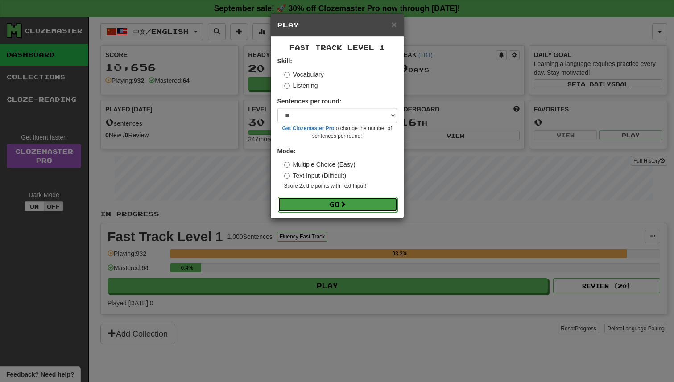
click at [334, 202] on button "Go" at bounding box center [338, 204] width 120 height 15
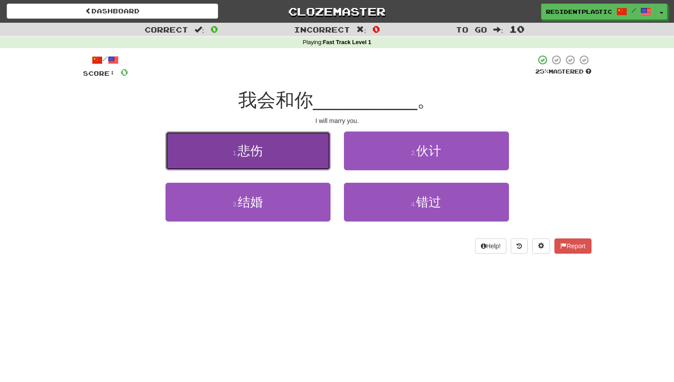
click at [294, 159] on button "1 . 悲伤" at bounding box center [247, 151] width 165 height 39
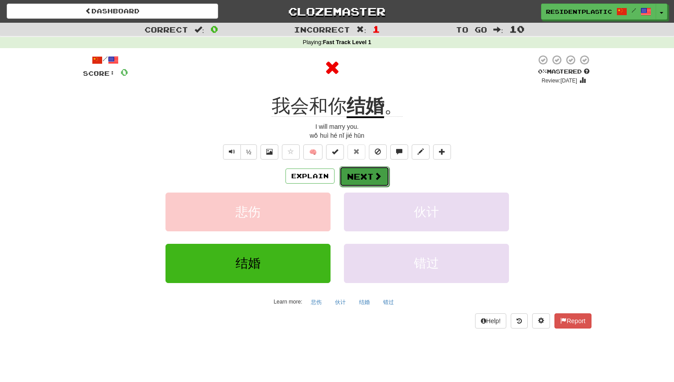
click at [354, 177] on button "Next" at bounding box center [364, 176] width 50 height 21
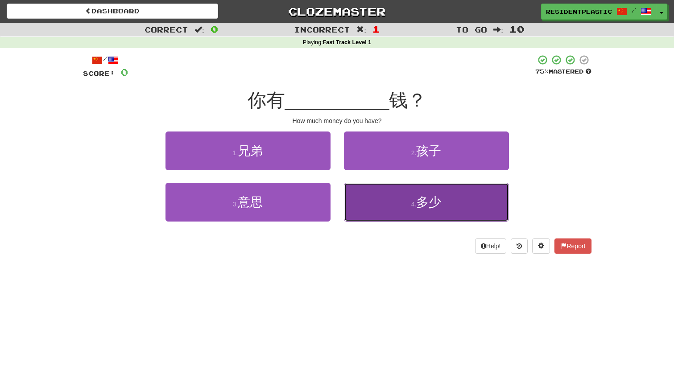
click at [395, 198] on button "4 . 多少" at bounding box center [426, 202] width 165 height 39
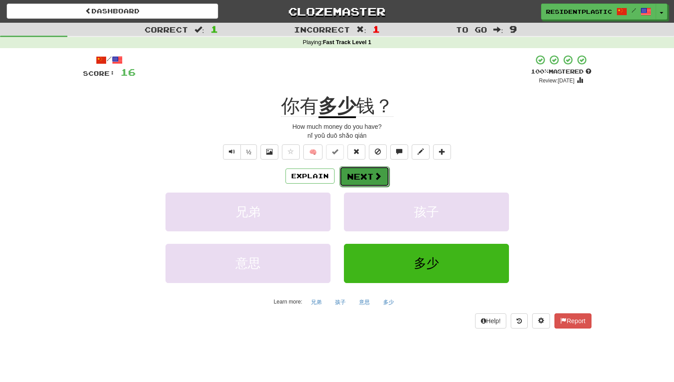
click at [361, 175] on button "Next" at bounding box center [364, 176] width 50 height 21
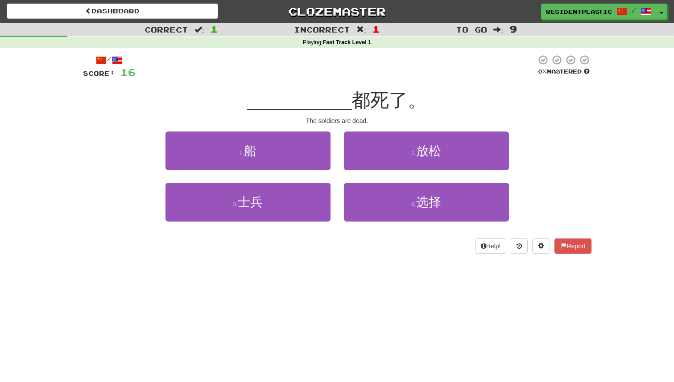
click at [303, 222] on div "3 . 士兵" at bounding box center [248, 208] width 178 height 51
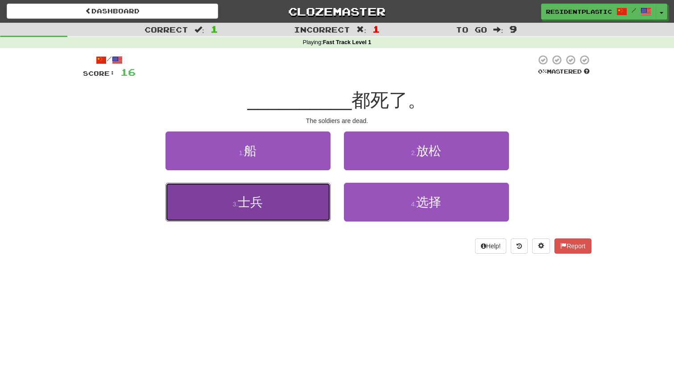
click at [303, 214] on button "3 . 士兵" at bounding box center [247, 202] width 165 height 39
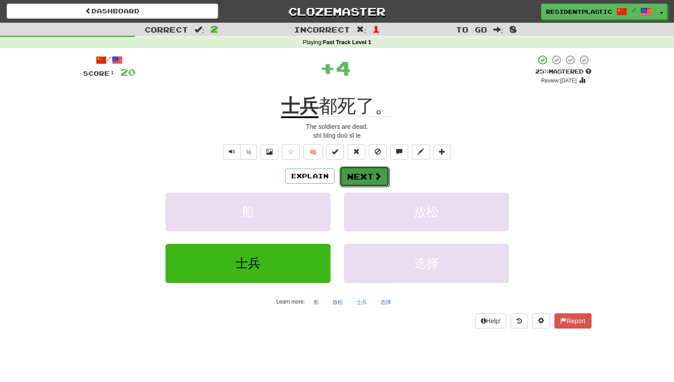
click at [372, 175] on button "Next" at bounding box center [364, 176] width 50 height 21
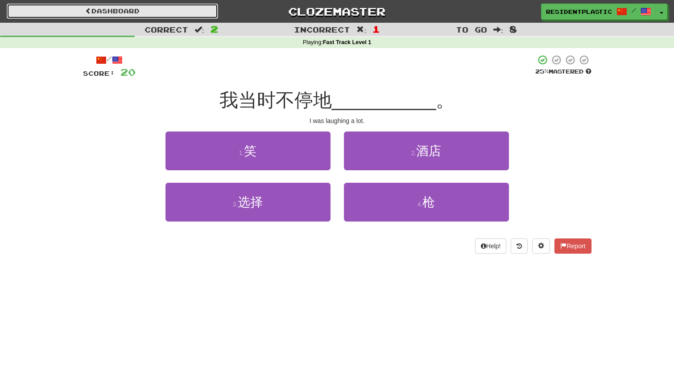
click at [150, 10] on link "Dashboard" at bounding box center [112, 11] width 211 height 15
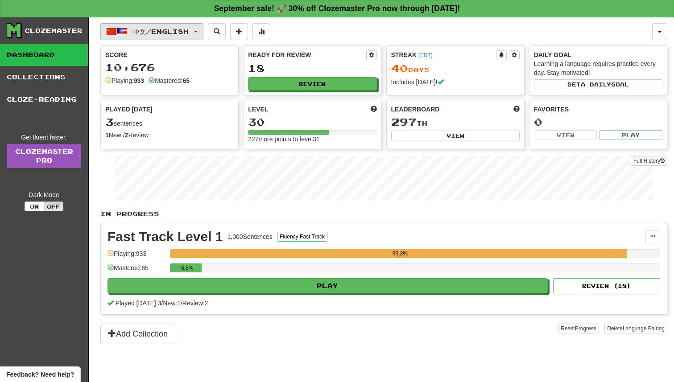
click at [144, 25] on button "中文 / English" at bounding box center [151, 31] width 103 height 17
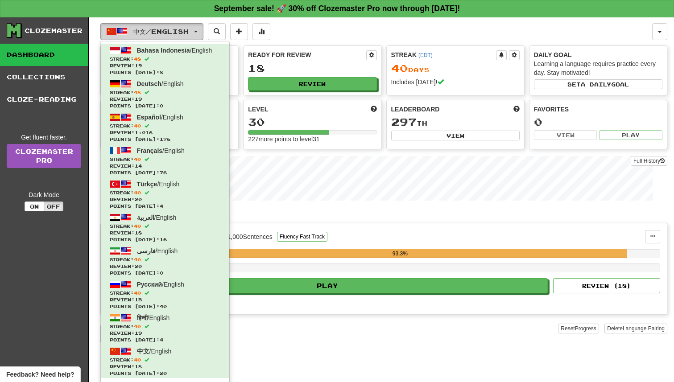
click at [144, 25] on button "中文 / English" at bounding box center [151, 31] width 103 height 17
